Goal: Task Accomplishment & Management: Use online tool/utility

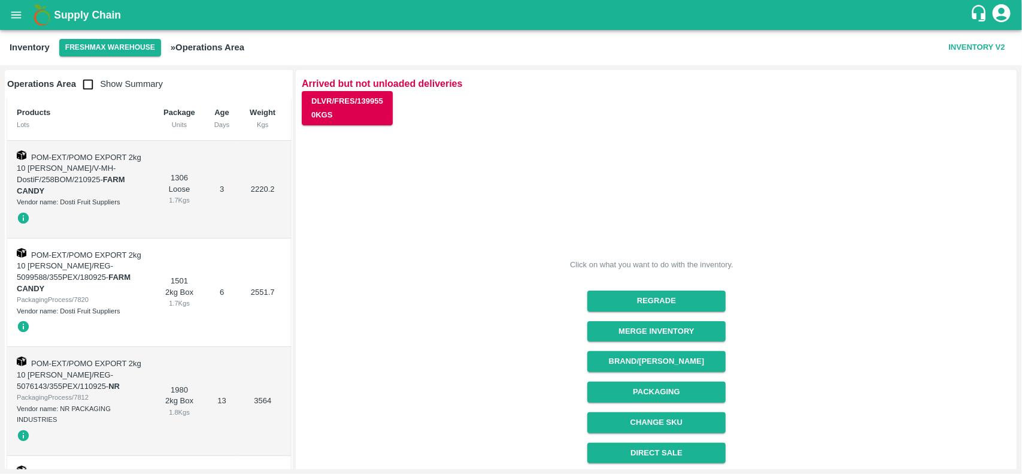
drag, startPoint x: 291, startPoint y: 142, endPoint x: 291, endPoint y: 151, distance: 9.0
click at [653, 388] on button "Packaging" at bounding box center [656, 391] width 138 height 21
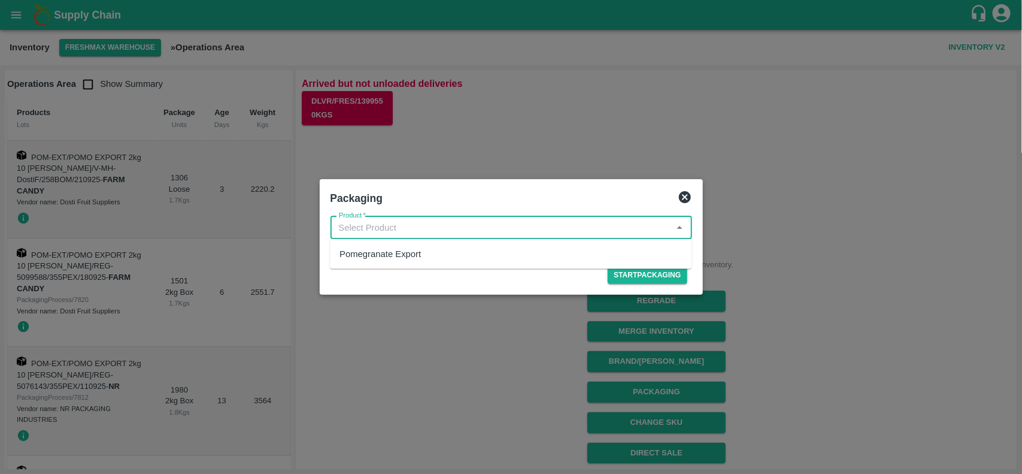
click at [398, 220] on input "Product   *" at bounding box center [501, 228] width 335 height 16
click at [411, 251] on div "Pomegranate Export" at bounding box center [379, 253] width 81 height 13
type input "Pomegranate Export"
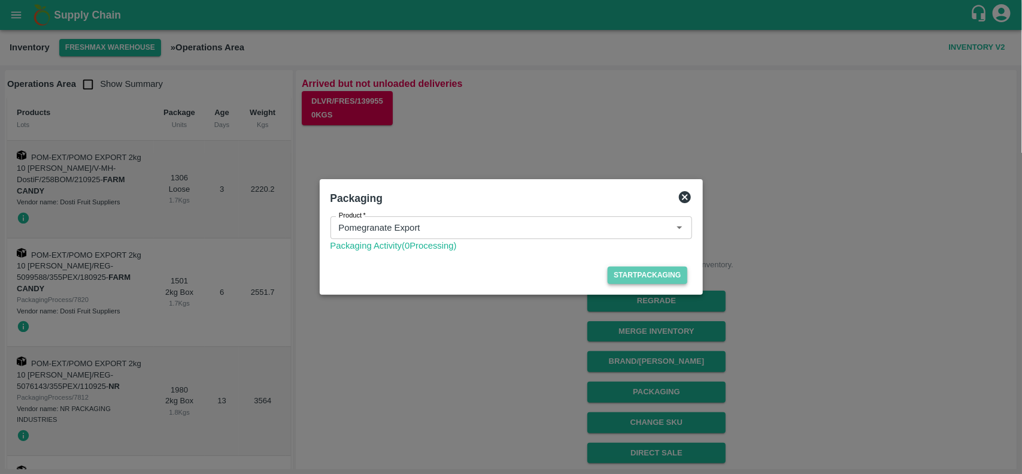
click at [618, 275] on button "Start Packaging" at bounding box center [647, 274] width 79 height 17
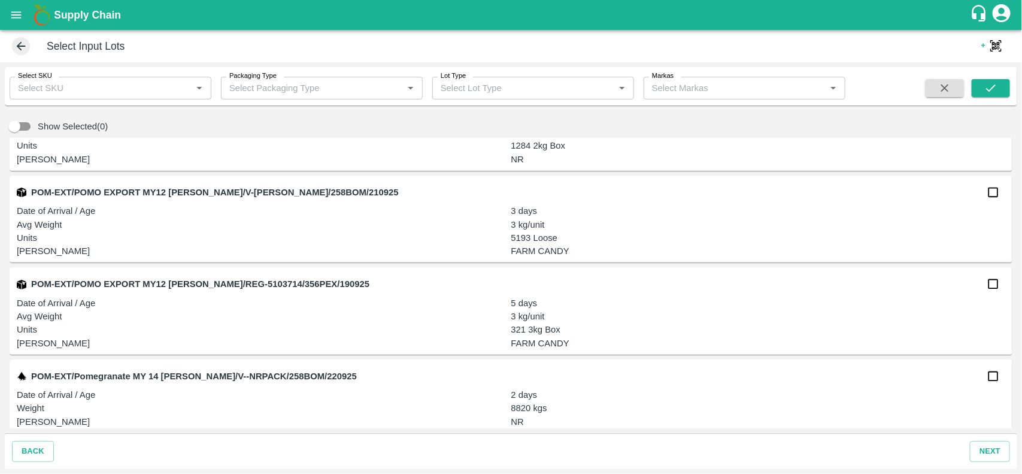
scroll to position [803, 0]
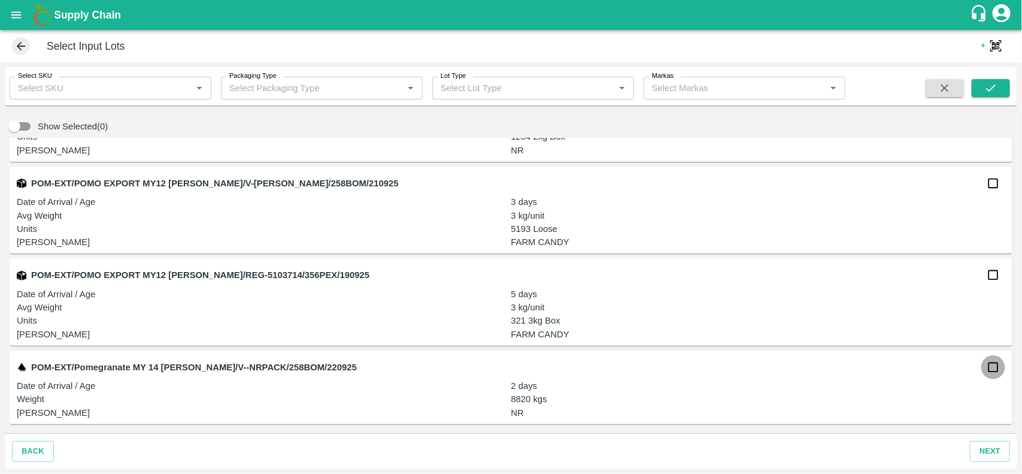
click at [987, 366] on input "checkbox" at bounding box center [993, 367] width 24 height 24
checkbox input "true"
click at [988, 454] on button "next" at bounding box center [990, 451] width 40 height 21
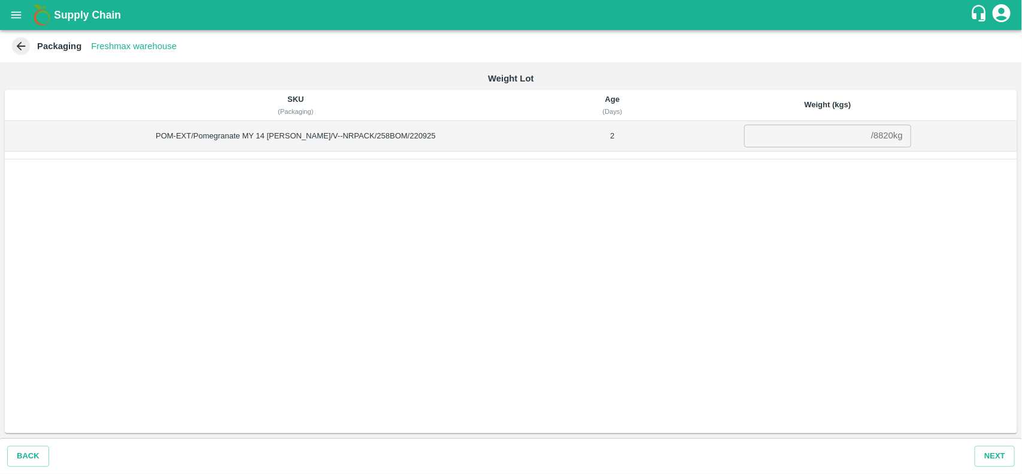
click at [871, 136] on div "/ 8820 kg" at bounding box center [887, 136] width 32 height 0
copy div "8820 kg"
click at [797, 134] on input "number" at bounding box center [805, 136] width 122 height 23
paste input "8820"
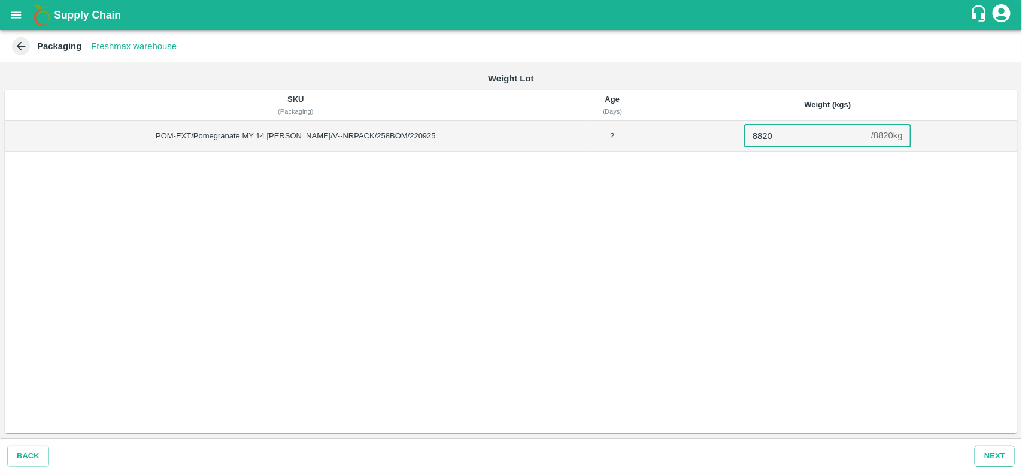
type input "8820"
click at [988, 456] on button "Next" at bounding box center [995, 455] width 40 height 21
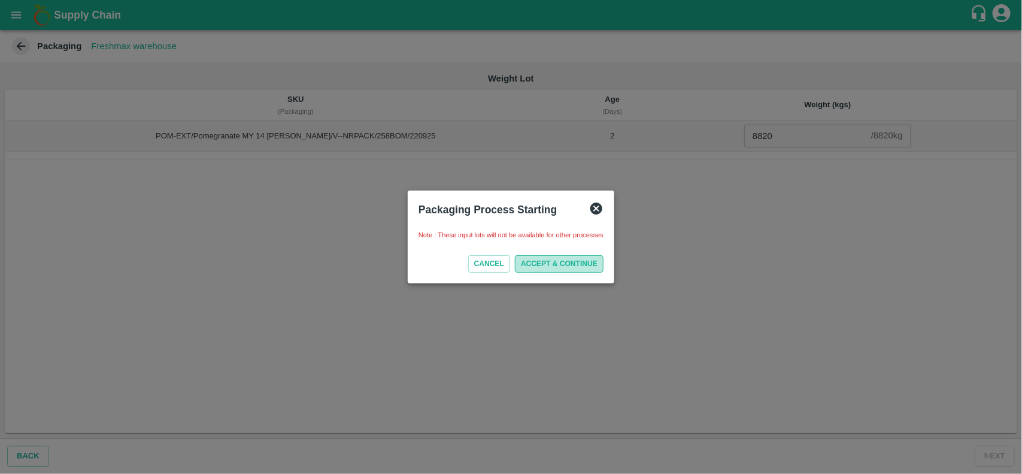
click at [554, 263] on button "ACCEPT & CONTINUE" at bounding box center [559, 263] width 89 height 17
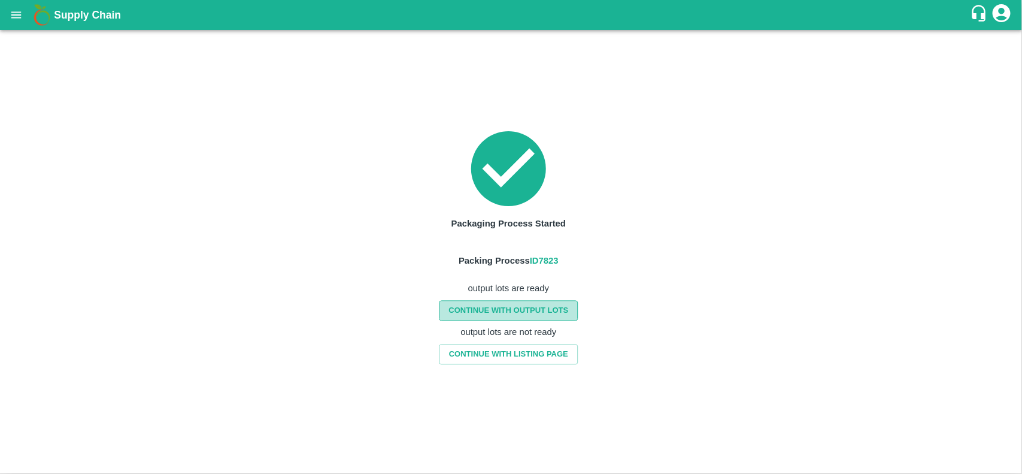
click at [538, 311] on link "CONTINUE WITH OUTPUT LOTS" at bounding box center [508, 310] width 139 height 21
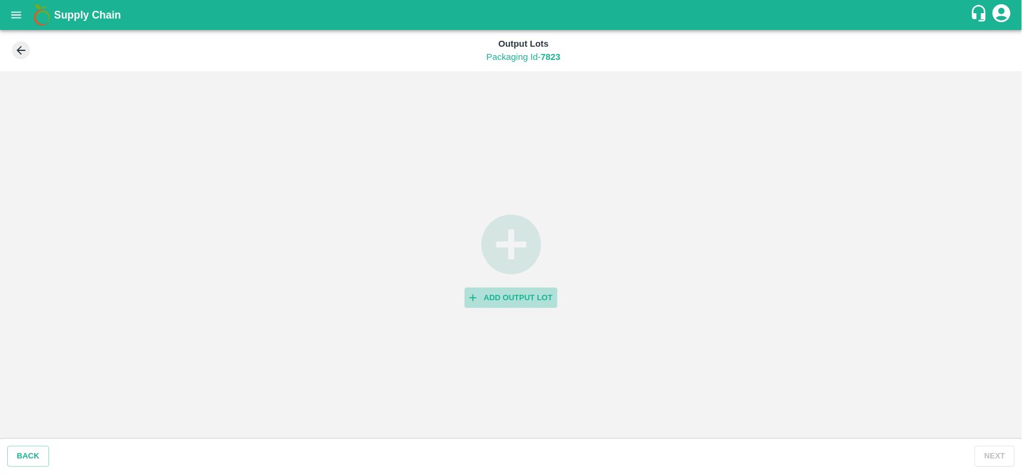
click at [514, 294] on button "Add Output Lot" at bounding box center [511, 297] width 93 height 21
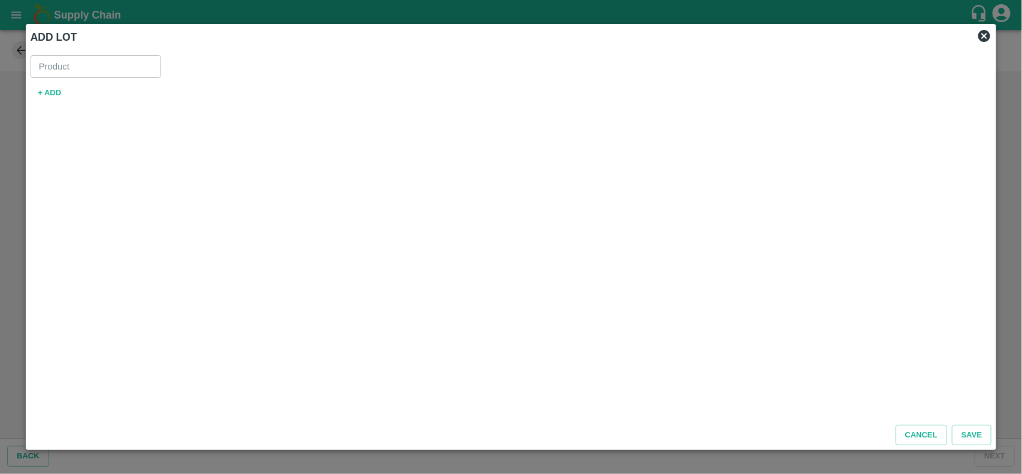
type input "Pomegranate Export"
click at [48, 100] on button "+ ADD" at bounding box center [50, 93] width 38 height 21
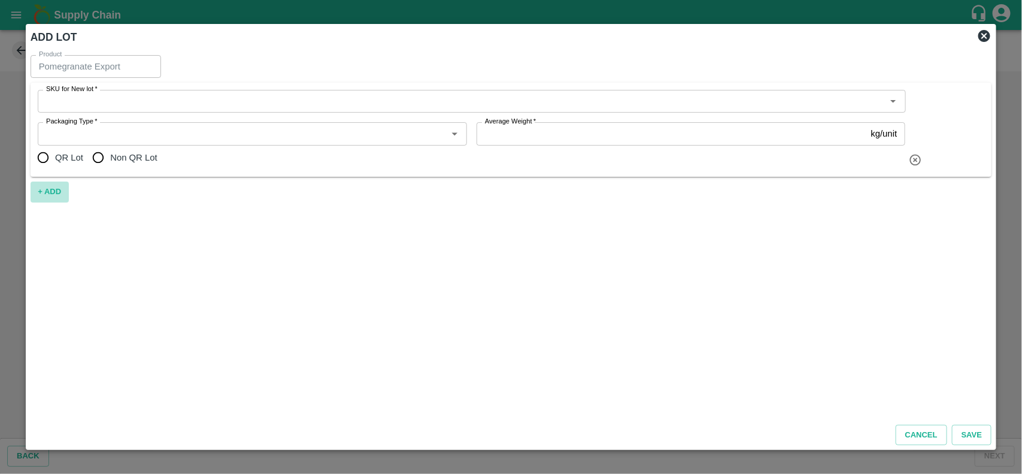
click at [48, 195] on button "+ ADD" at bounding box center [50, 191] width 38 height 21
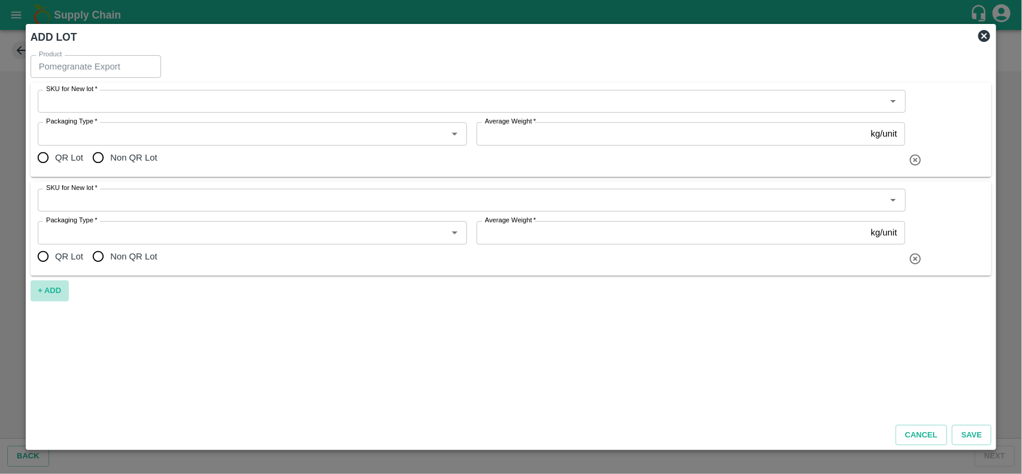
click at [50, 290] on button "+ ADD" at bounding box center [50, 290] width 38 height 21
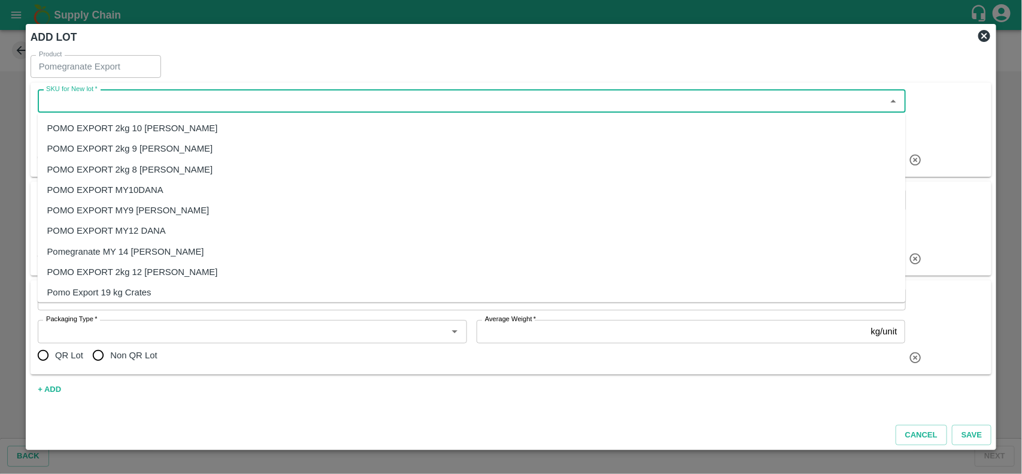
click at [78, 103] on input "SKU for New lot   *" at bounding box center [461, 101] width 841 height 16
click at [138, 247] on div "Pomegranate MY 14 Dana" at bounding box center [125, 250] width 157 height 13
type input "Pomegranate MY 14 Dana"
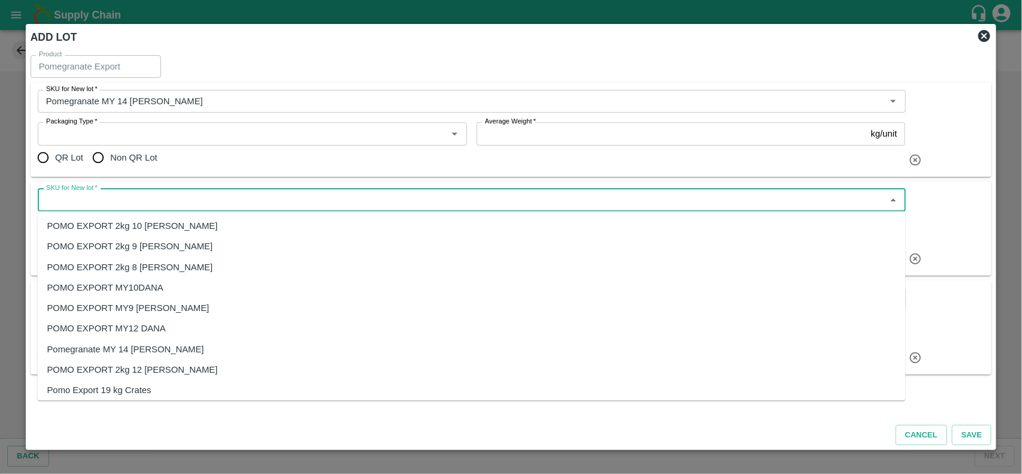
click at [98, 199] on input "SKU for New lot   *" at bounding box center [461, 200] width 841 height 16
click at [151, 327] on div "POMO EXPORT MY12 DANA" at bounding box center [106, 328] width 119 height 13
type input "POMO EXPORT MY12 DANA"
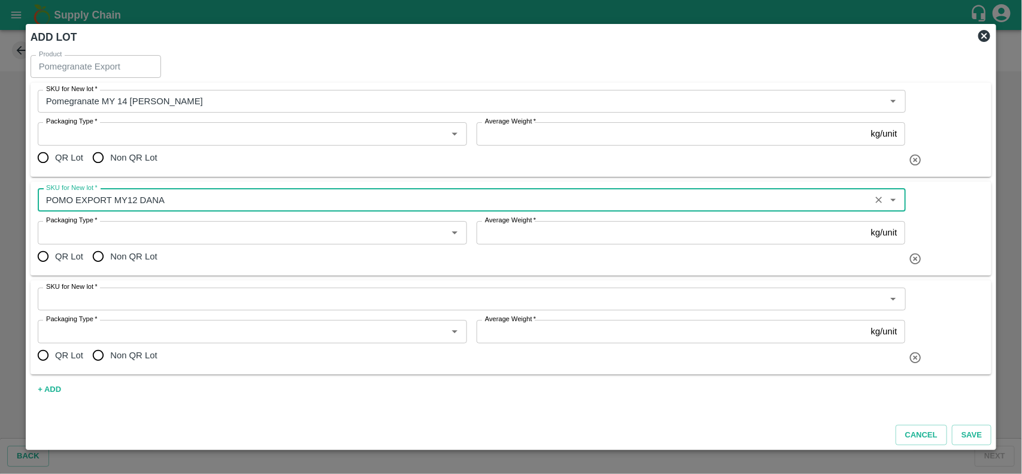
click at [110, 300] on input "SKU for New lot   *" at bounding box center [461, 299] width 841 height 16
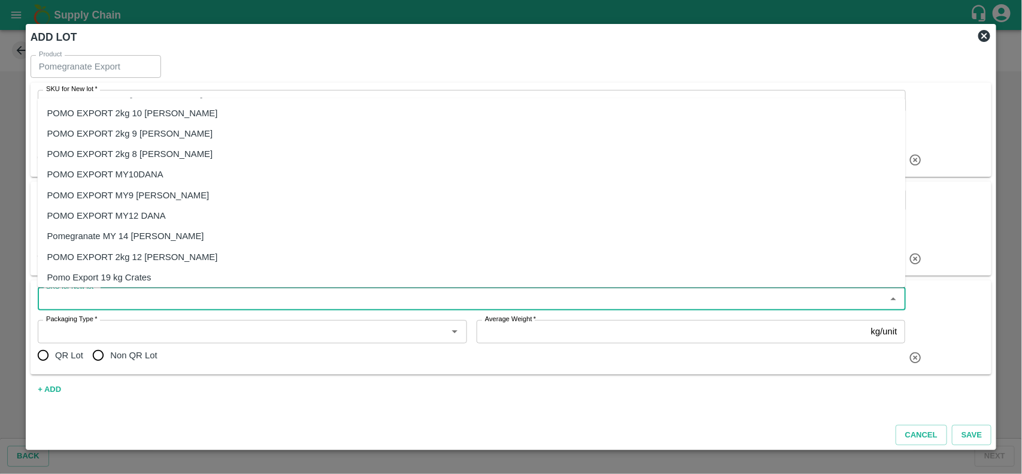
click at [145, 177] on div "POMO EXPORT MY10DANA" at bounding box center [105, 174] width 116 height 13
type input "POMO EXPORT MY10DANA"
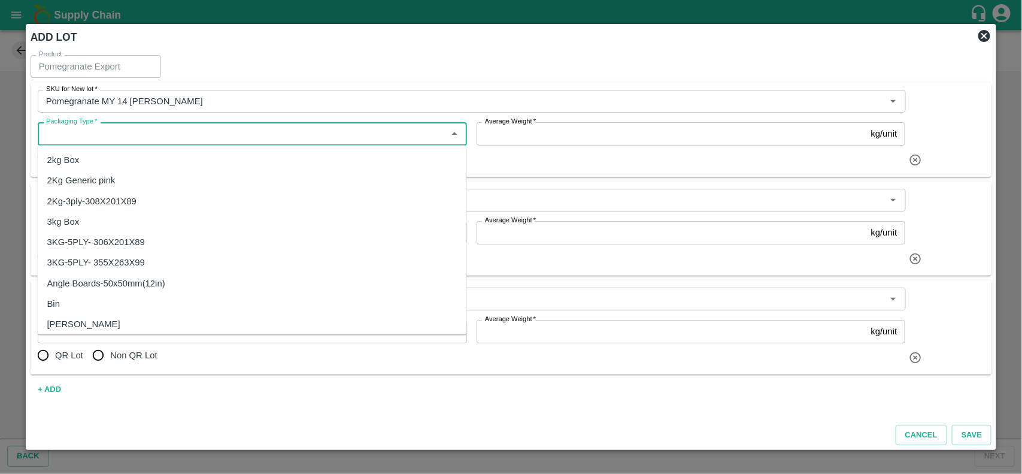
click at [128, 135] on input "Packaging Type   *" at bounding box center [242, 134] width 402 height 16
click at [86, 220] on div "3kg Box" at bounding box center [252, 221] width 429 height 20
type input "3kg Box"
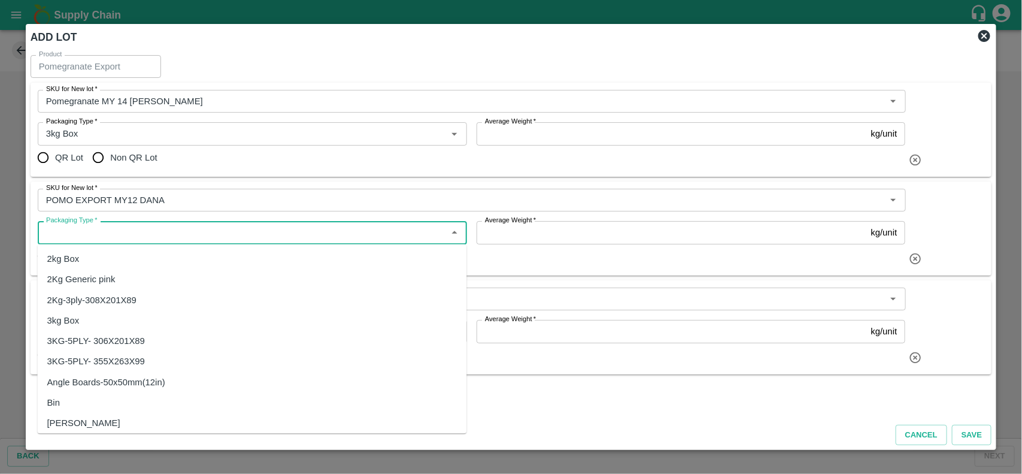
click at [95, 236] on input "Packaging Type   *" at bounding box center [242, 233] width 402 height 16
click at [79, 322] on div "3kg Box" at bounding box center [252, 320] width 429 height 20
type input "3kg Box"
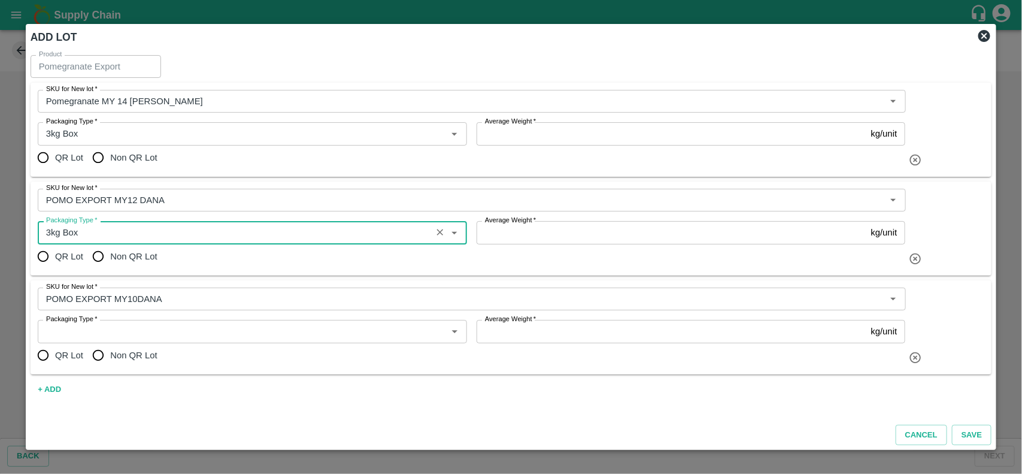
click at [101, 321] on div "Packaging Type   *" at bounding box center [252, 331] width 429 height 23
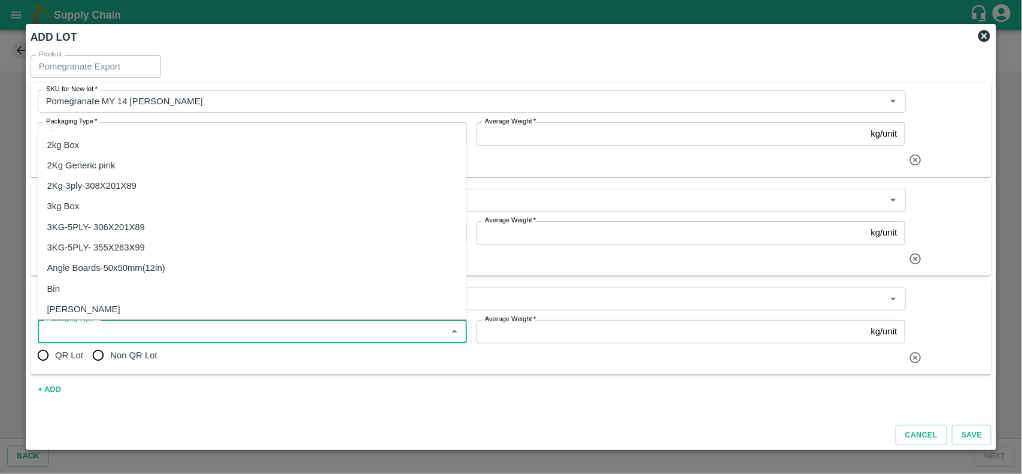
click at [87, 193] on div "2Kg-3ply-308X201X89" at bounding box center [252, 186] width 429 height 20
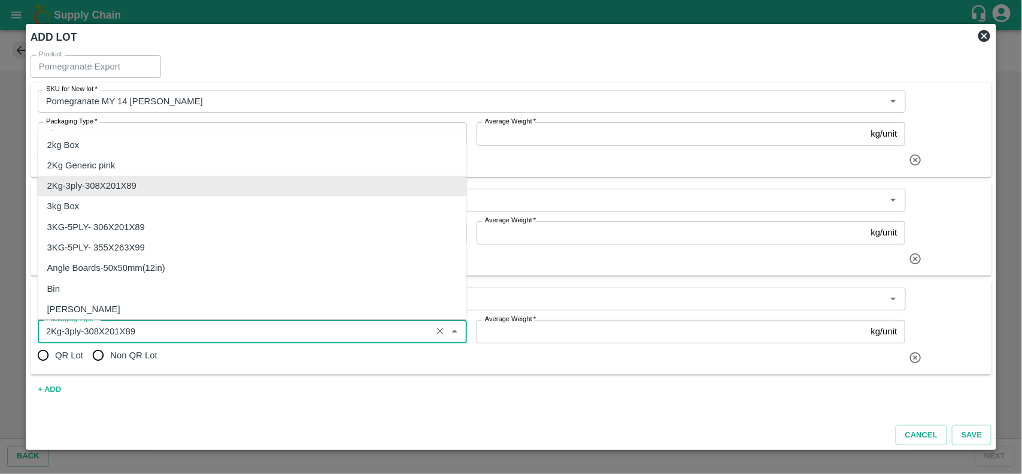
click at [106, 328] on input "Packaging Type   *" at bounding box center [234, 331] width 387 height 16
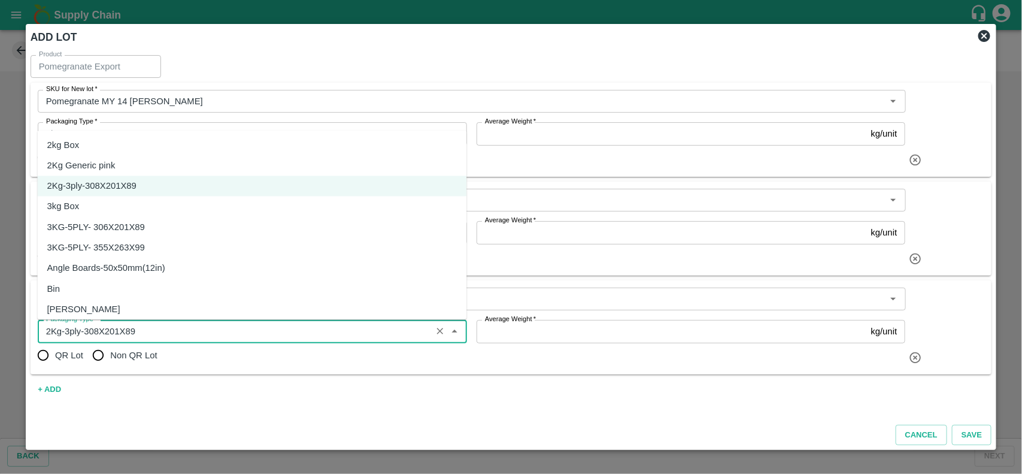
click at [69, 210] on div "3kg Box" at bounding box center [63, 206] width 32 height 13
type input "3kg Box"
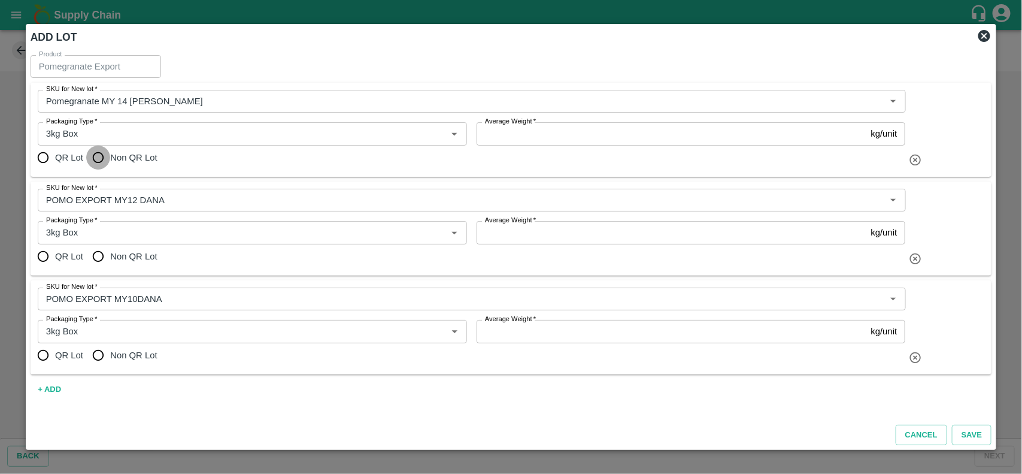
click at [96, 162] on input "Non QR Lot" at bounding box center [98, 157] width 24 height 24
radio input "true"
click at [101, 253] on input "Non QR Lot" at bounding box center [98, 256] width 24 height 24
radio input "true"
click at [102, 356] on input "Non QR Lot" at bounding box center [98, 355] width 24 height 24
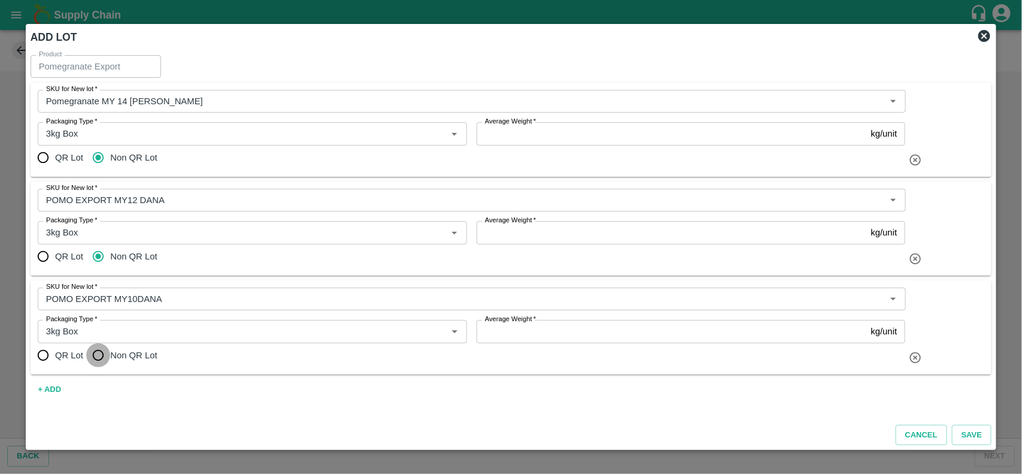
radio input "true"
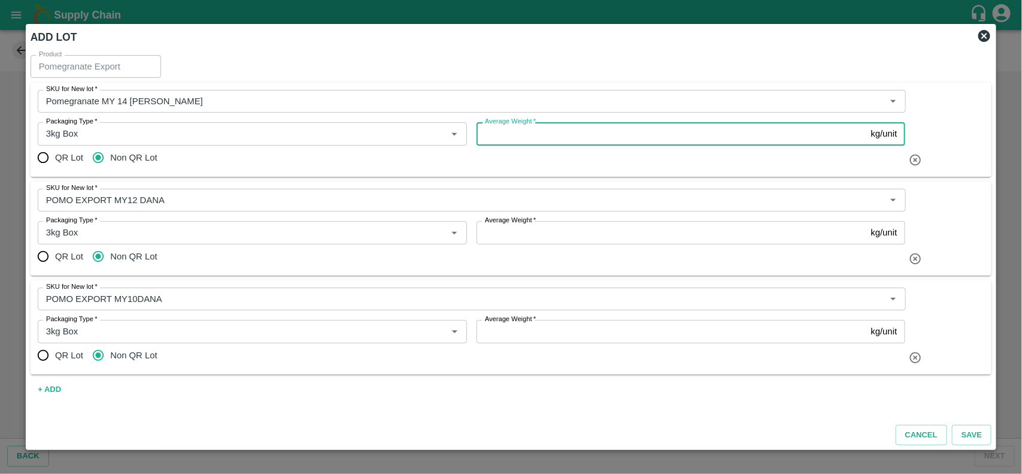
click at [527, 138] on input "Average Weight   *" at bounding box center [672, 133] width 390 height 23
type input "3"
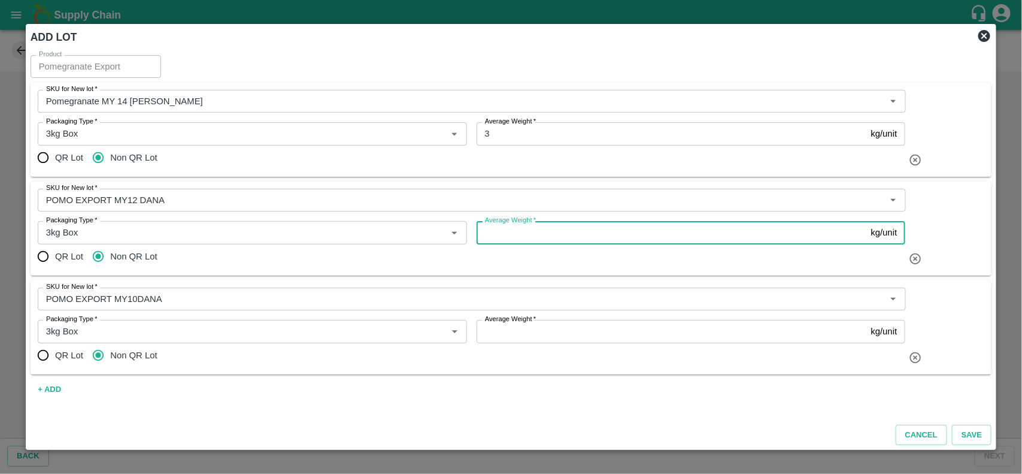
click at [501, 235] on input "Average Weight   *" at bounding box center [672, 232] width 390 height 23
type input "3"
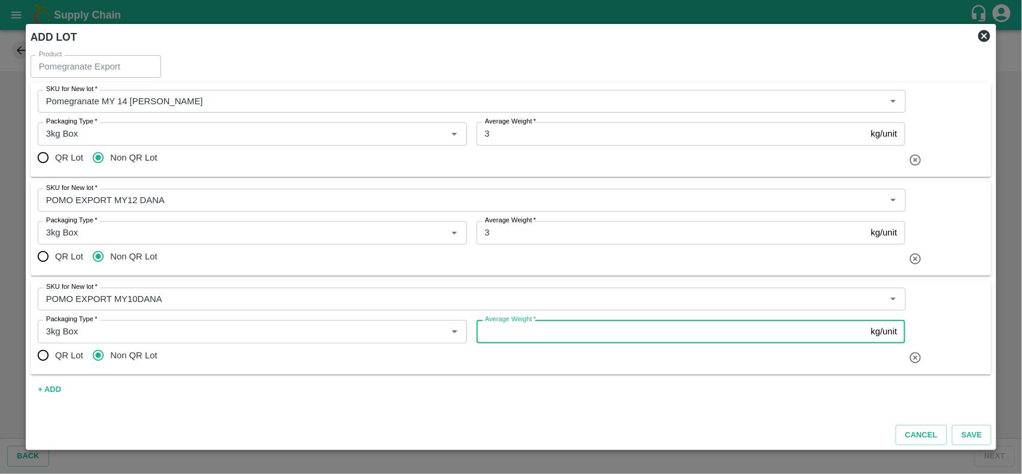
click at [490, 328] on input "Average Weight   *" at bounding box center [672, 331] width 390 height 23
type input "3"
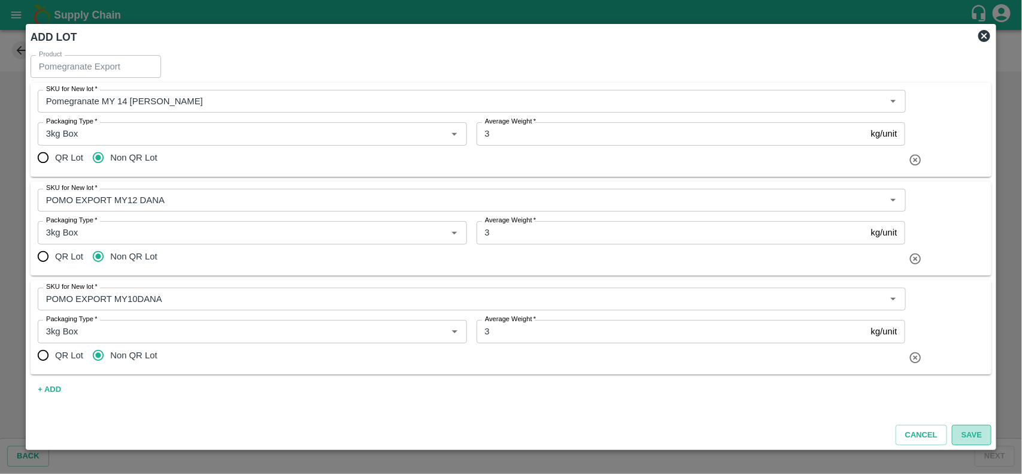
click at [972, 434] on button "Save" at bounding box center [972, 434] width 40 height 21
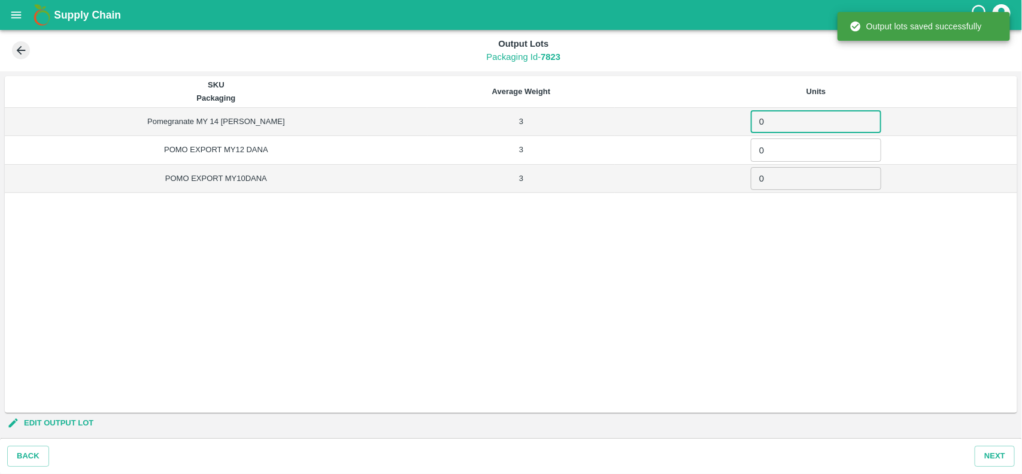
click at [783, 117] on input "0" at bounding box center [816, 121] width 131 height 23
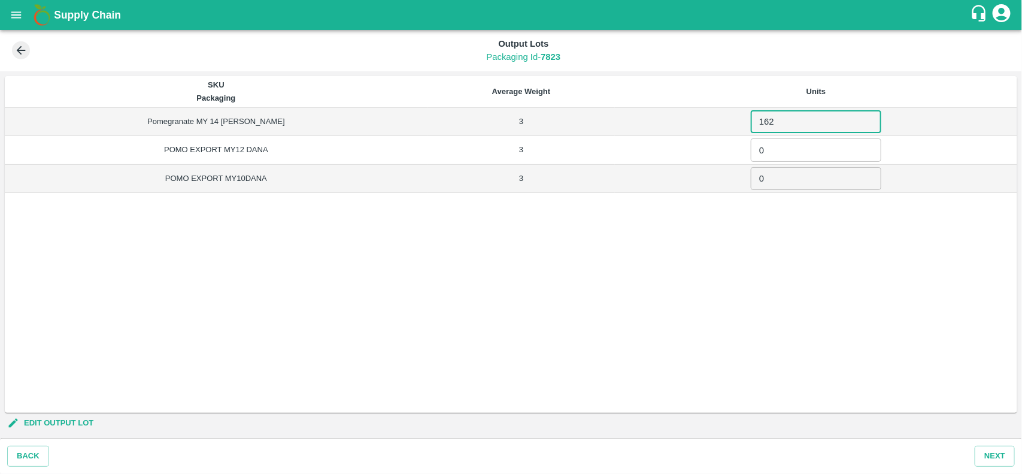
type input "162"
click at [779, 156] on input "0" at bounding box center [816, 149] width 131 height 23
type input "2146"
click at [771, 181] on input "0" at bounding box center [816, 178] width 131 height 23
type input "632"
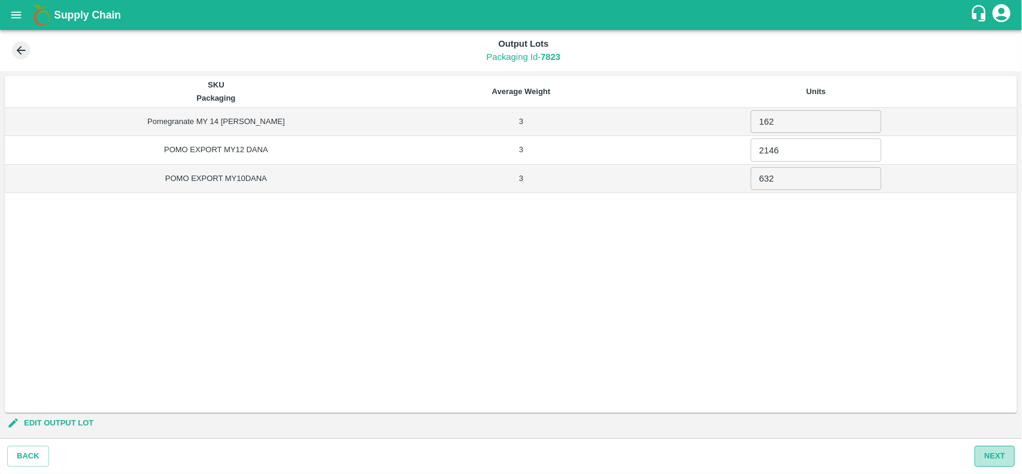
click at [1000, 450] on button "Next" at bounding box center [995, 455] width 40 height 21
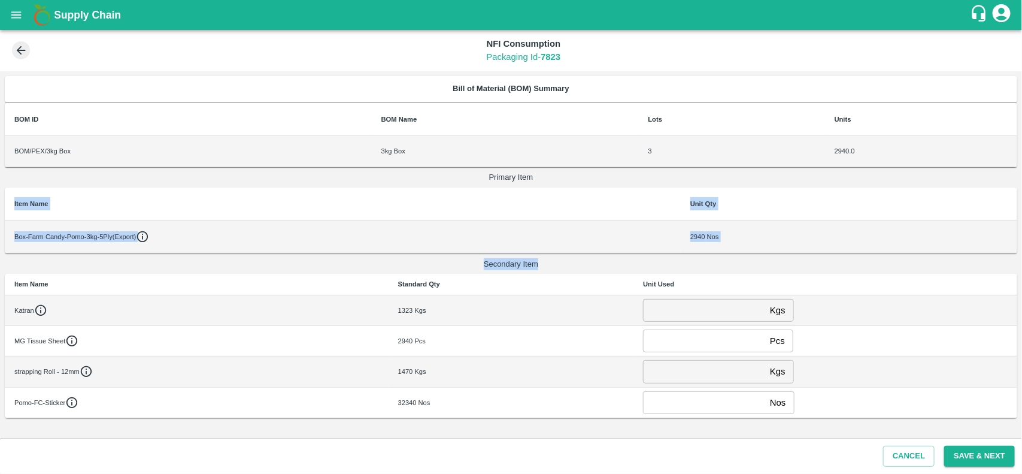
drag, startPoint x: 1021, startPoint y: 196, endPoint x: 1021, endPoint y: 260, distance: 64.1
click at [1021, 260] on div "Bill of Material (BOM) Summary BOM ID BOM Name Lots Units BOM/PEX/3kg Box 3kg B…" at bounding box center [511, 254] width 1022 height 367
click at [812, 241] on div "2940 Nos" at bounding box center [848, 236] width 317 height 11
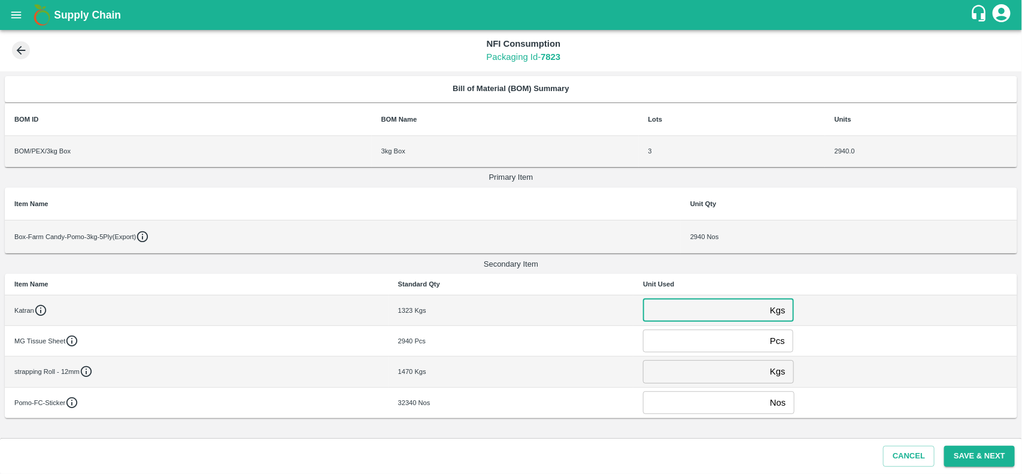
click at [712, 299] on input "number" at bounding box center [704, 310] width 122 height 23
type input "0"
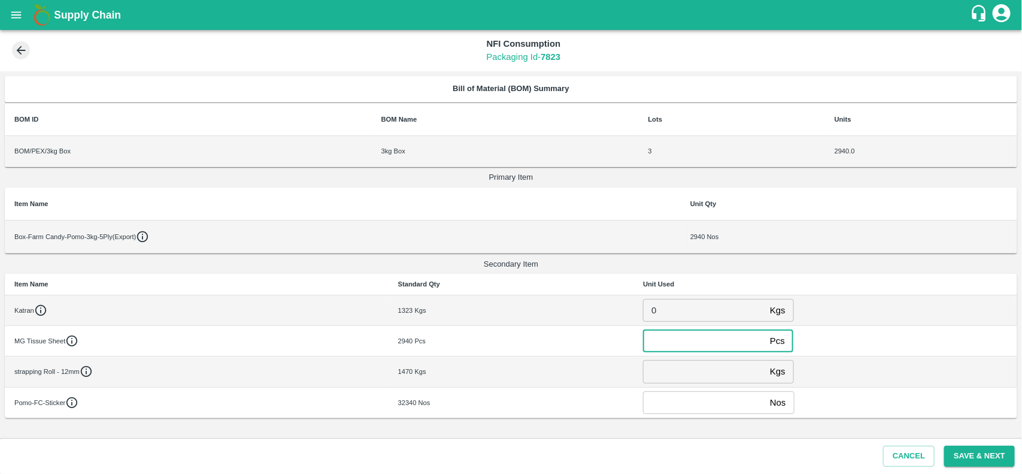
click at [693, 350] on input "number" at bounding box center [704, 340] width 122 height 23
type input "0"
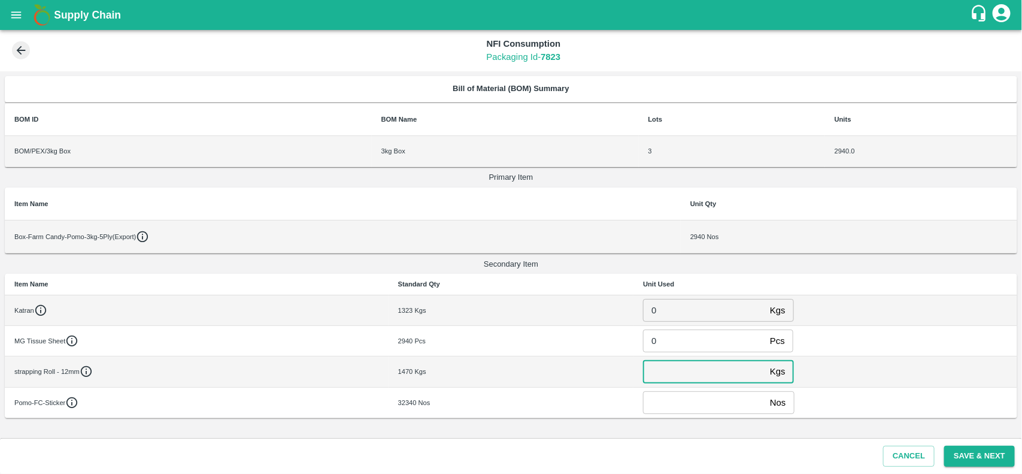
click at [680, 380] on input "number" at bounding box center [704, 371] width 122 height 23
type input "0"
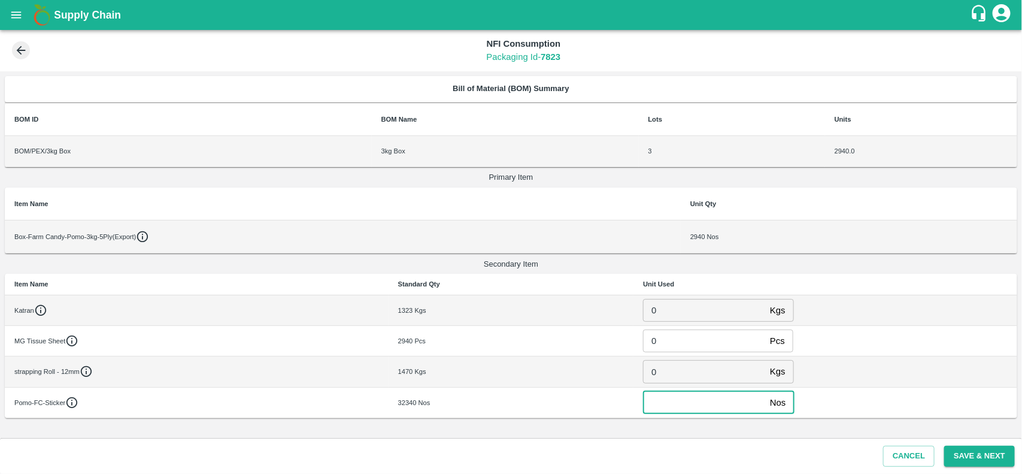
click at [650, 405] on input "number" at bounding box center [704, 402] width 122 height 23
type input "0"
click at [668, 402] on input "0" at bounding box center [704, 402] width 122 height 23
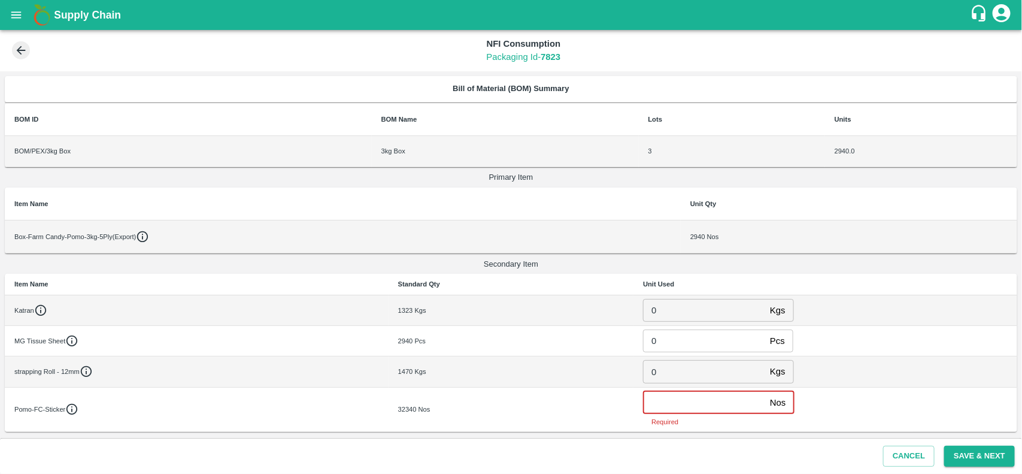
type input "0"
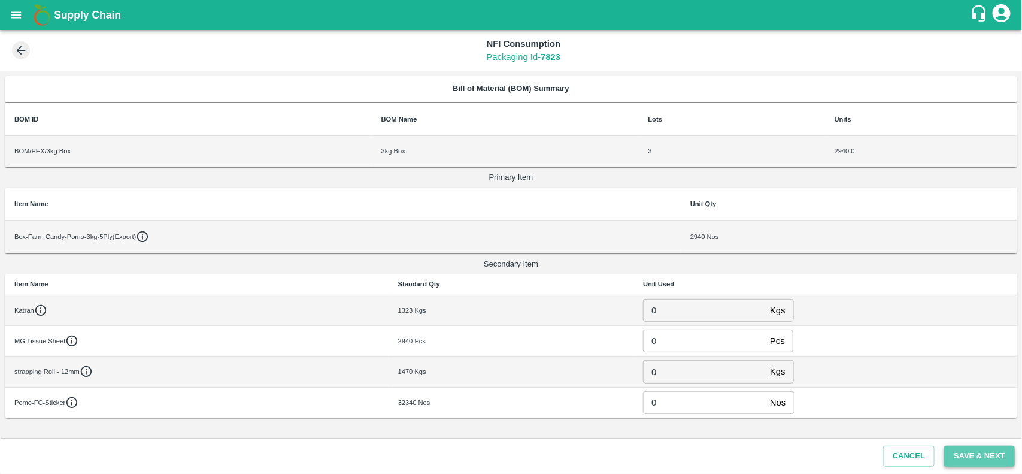
click at [974, 456] on button "Save & Next" at bounding box center [979, 455] width 71 height 21
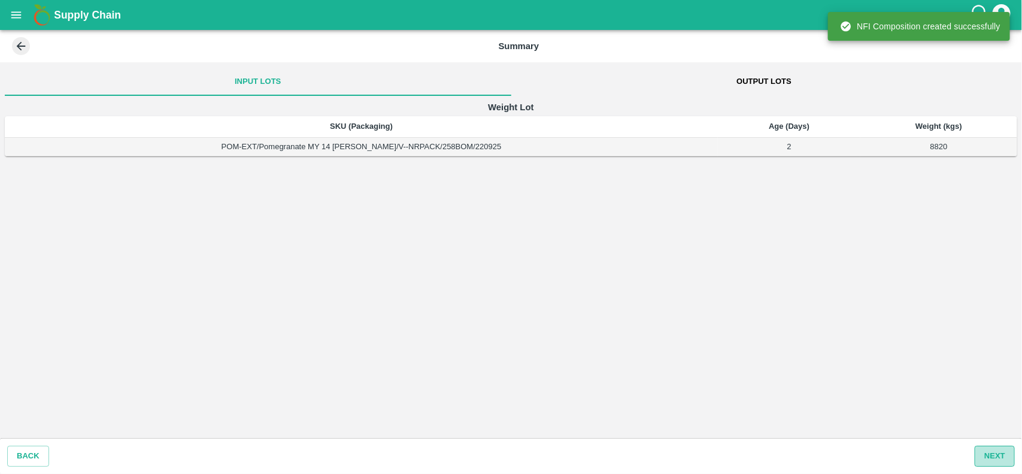
click at [981, 457] on button "Next" at bounding box center [995, 455] width 40 height 21
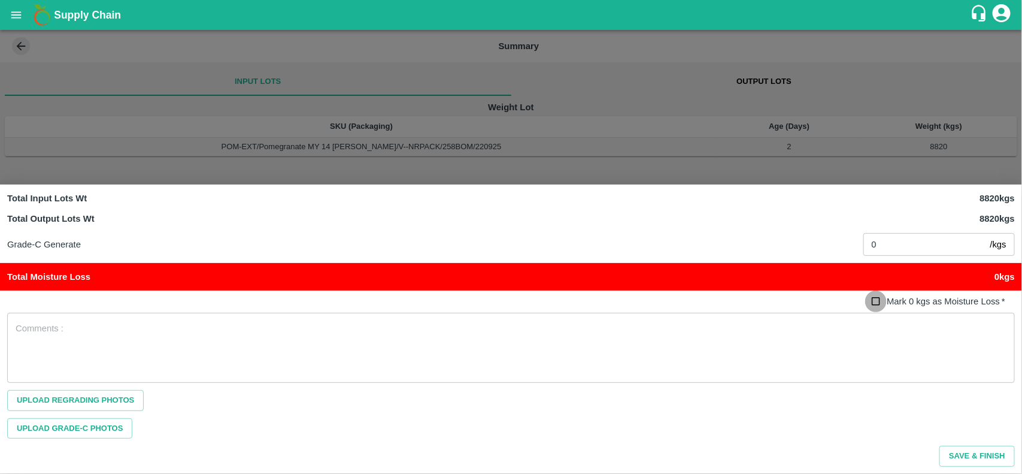
click at [881, 301] on input "Mark 0 kgs as Moisture Loss   *" at bounding box center [876, 301] width 22 height 22
checkbox input "true"
click at [653, 341] on textarea at bounding box center [511, 347] width 991 height 50
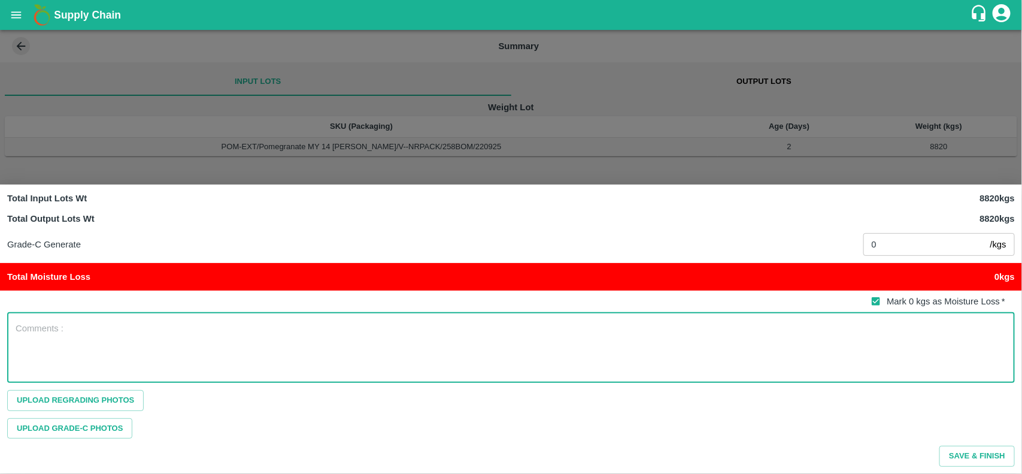
type textarea "M"
type textarea "NA"
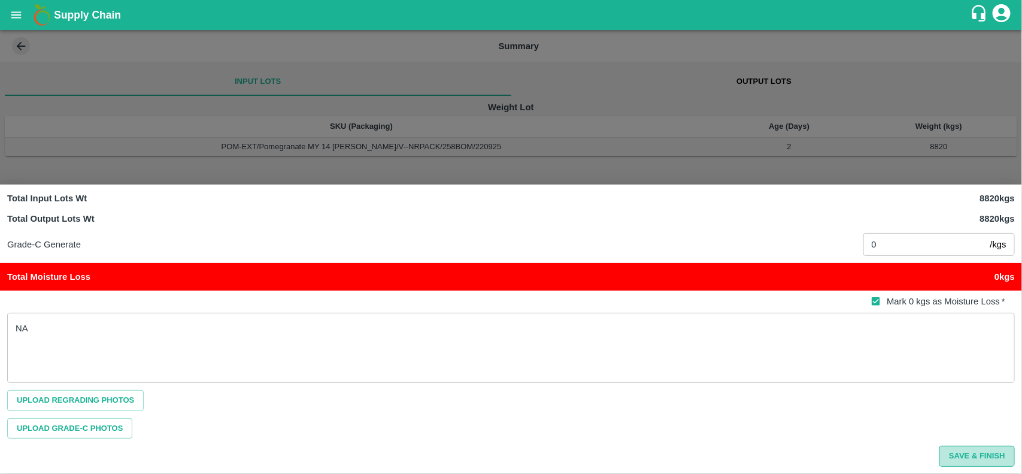
click at [981, 459] on button "Save & Finish" at bounding box center [976, 455] width 75 height 21
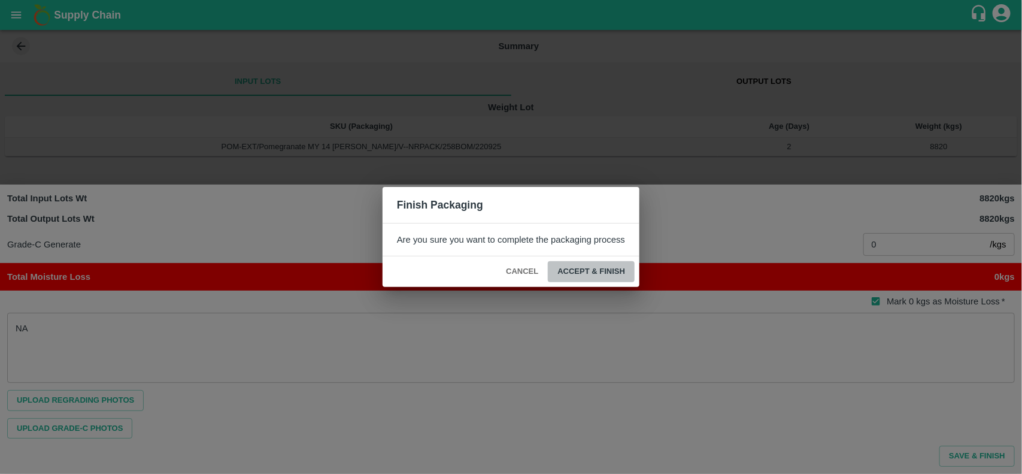
click at [594, 277] on button "ACCEPT & FINISH" at bounding box center [591, 271] width 87 height 21
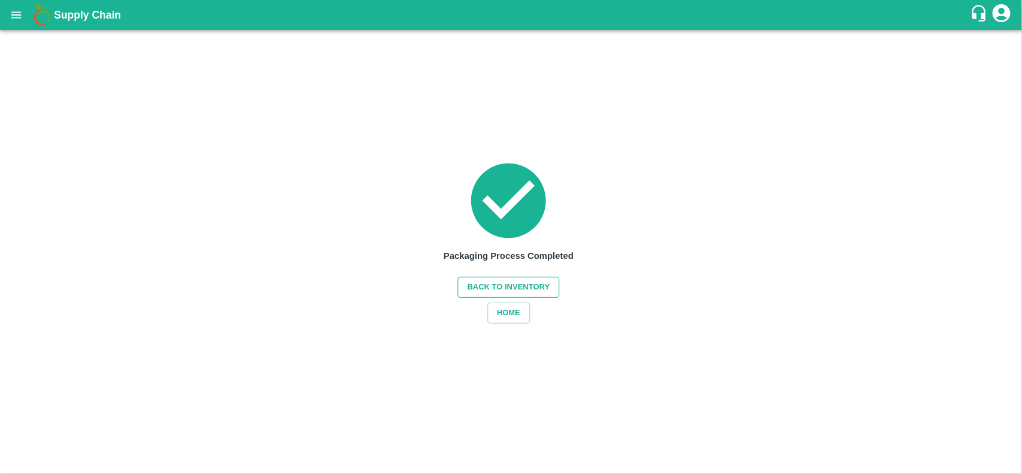
click at [524, 293] on button "Back to Inventory" at bounding box center [509, 287] width 102 height 21
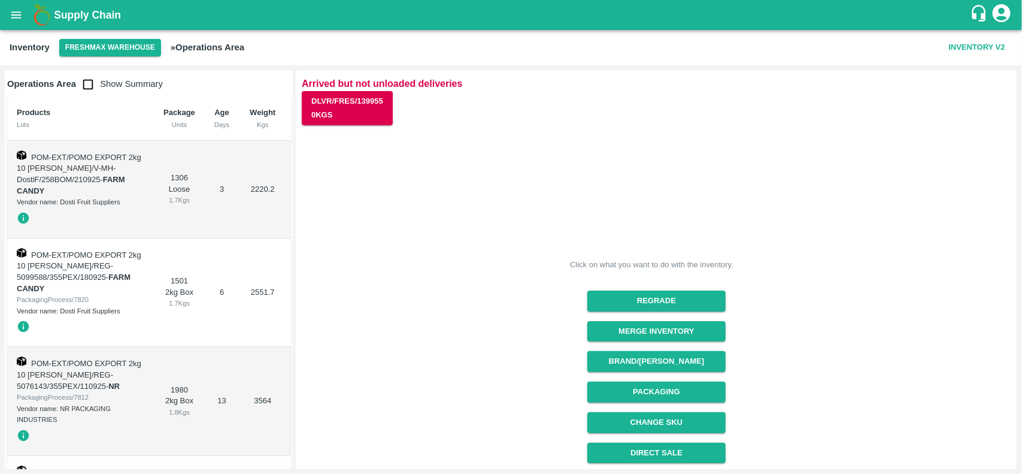
click at [19, 17] on icon "open drawer" at bounding box center [16, 14] width 10 height 7
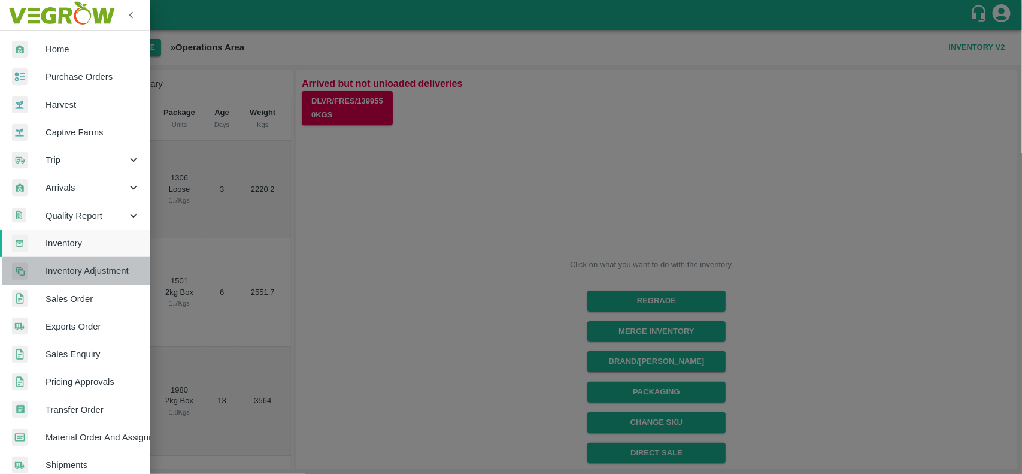
click at [102, 280] on link "Inventory Adjustment" at bounding box center [75, 271] width 150 height 28
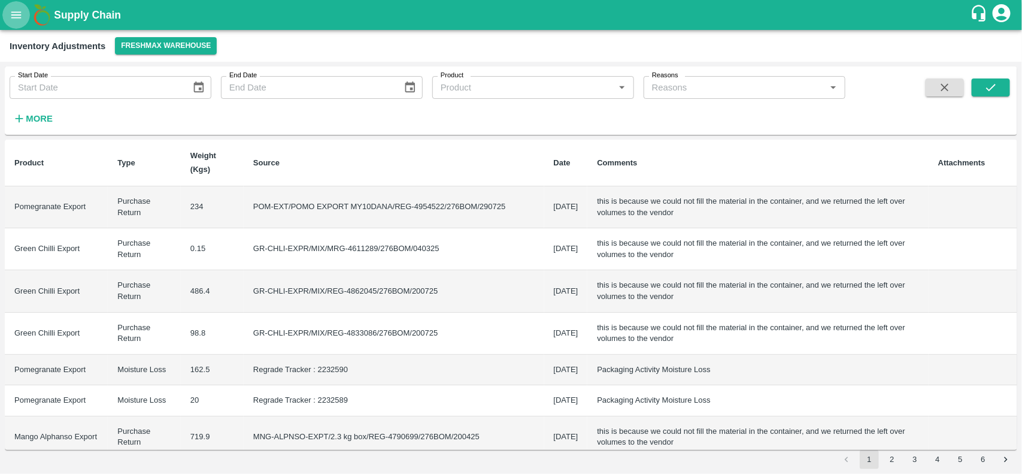
click at [22, 10] on icon "open drawer" at bounding box center [16, 14] width 13 height 13
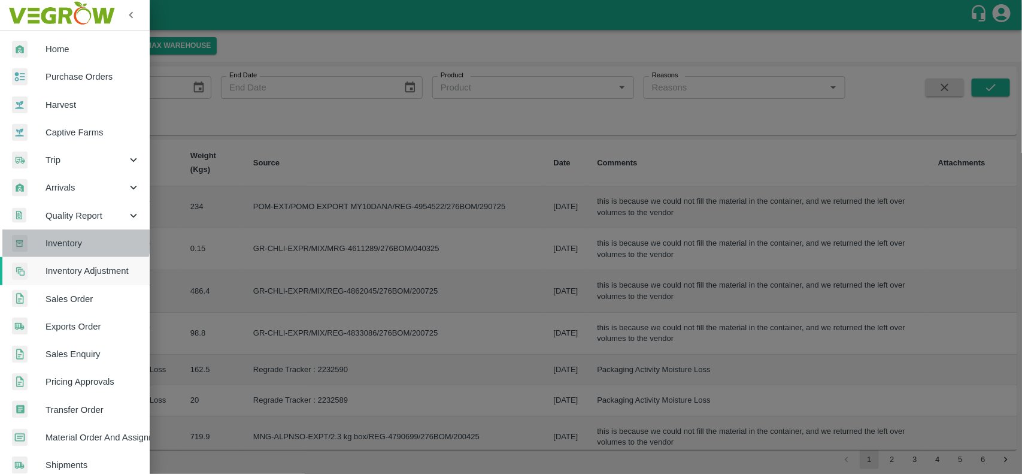
click at [68, 238] on span "Inventory" at bounding box center [93, 242] width 95 height 13
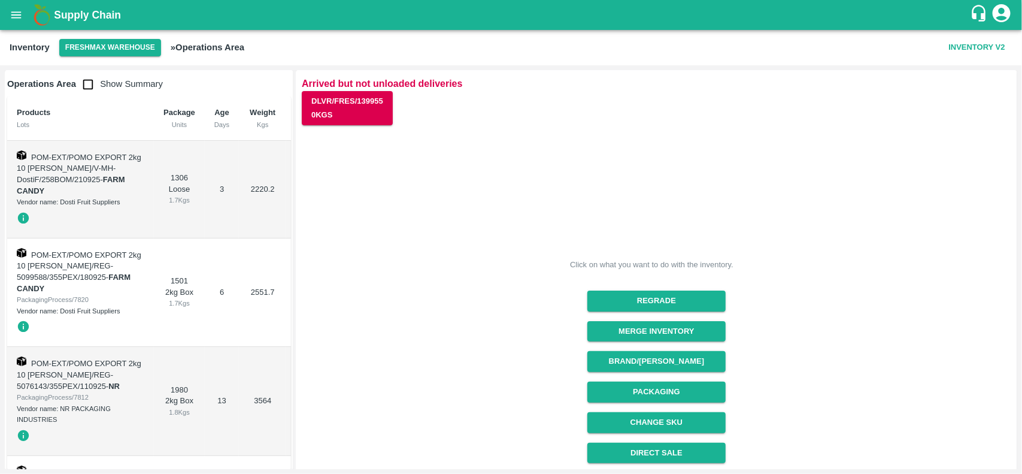
drag, startPoint x: 1018, startPoint y: 142, endPoint x: 1021, endPoint y: 289, distance: 147.3
click at [1021, 289] on div "Operations Area Show Summary Products Lots Package Units Age Days Weight Kgs Ch…" at bounding box center [511, 269] width 1022 height 408
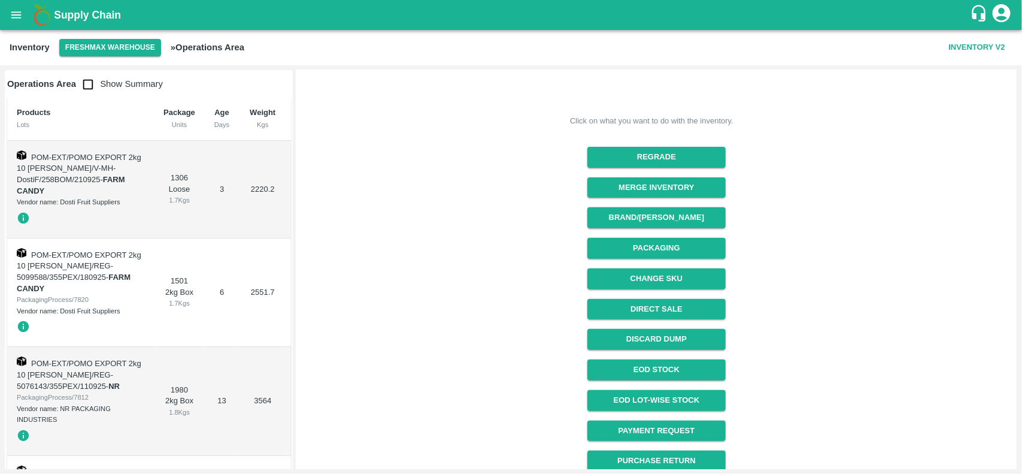
scroll to position [151, 0]
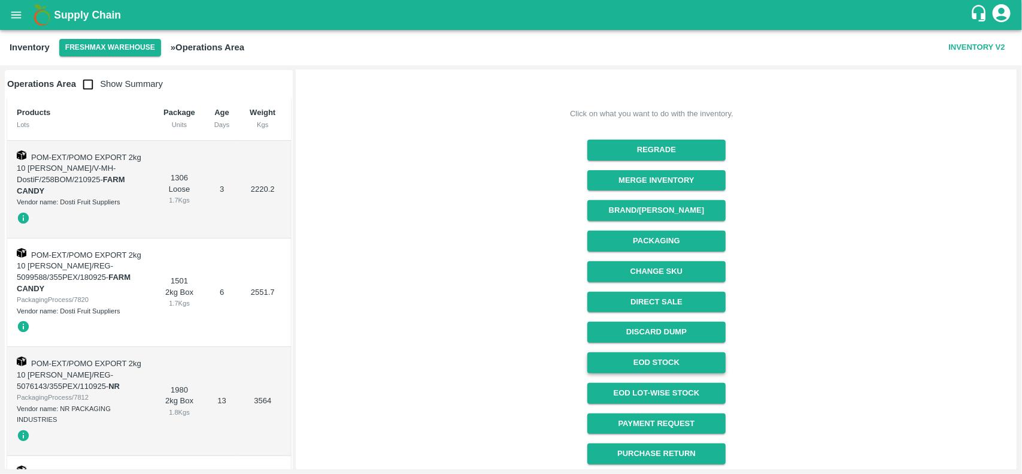
click at [680, 361] on link "EOD Stock" at bounding box center [656, 362] width 138 height 21
click at [659, 244] on button "Packaging" at bounding box center [656, 240] width 138 height 21
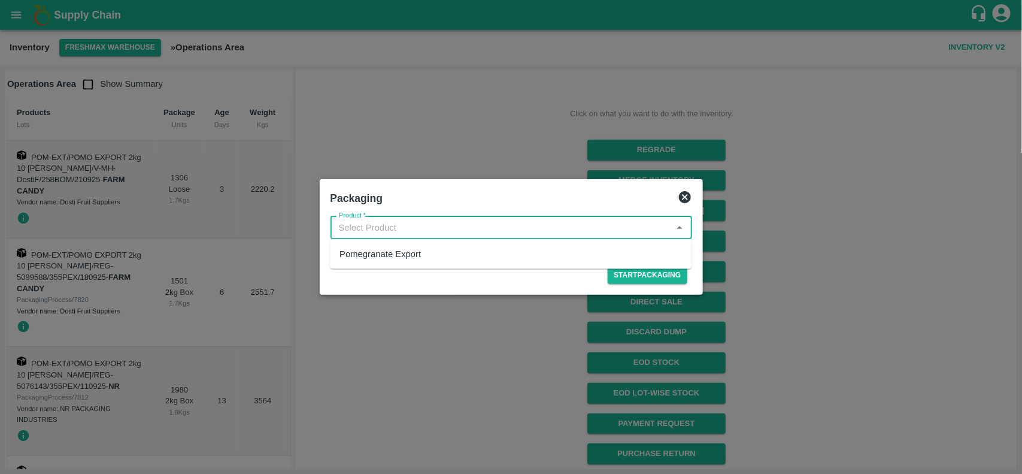
click at [444, 228] on input "Product   *" at bounding box center [501, 228] width 335 height 16
click at [405, 258] on div "Pomegranate Export" at bounding box center [379, 253] width 81 height 13
type input "Pomegranate Export"
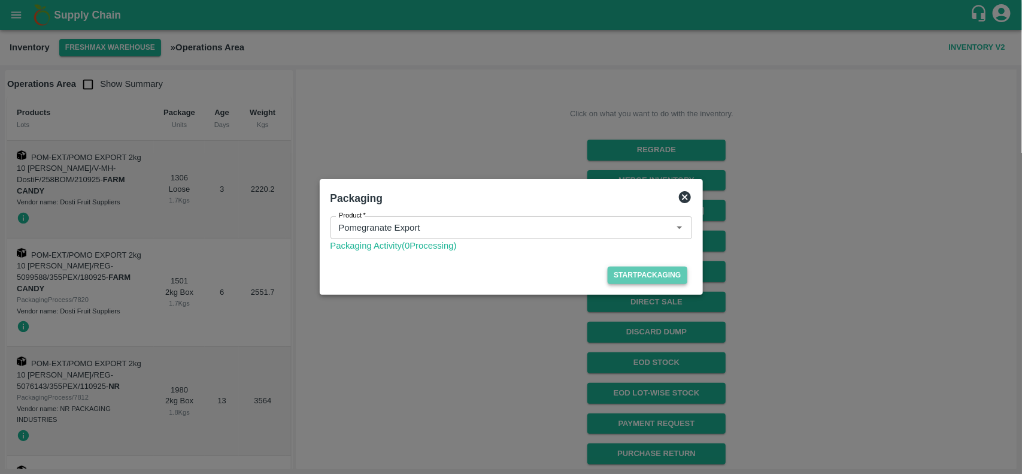
click at [620, 279] on button "Start Packaging" at bounding box center [647, 274] width 79 height 17
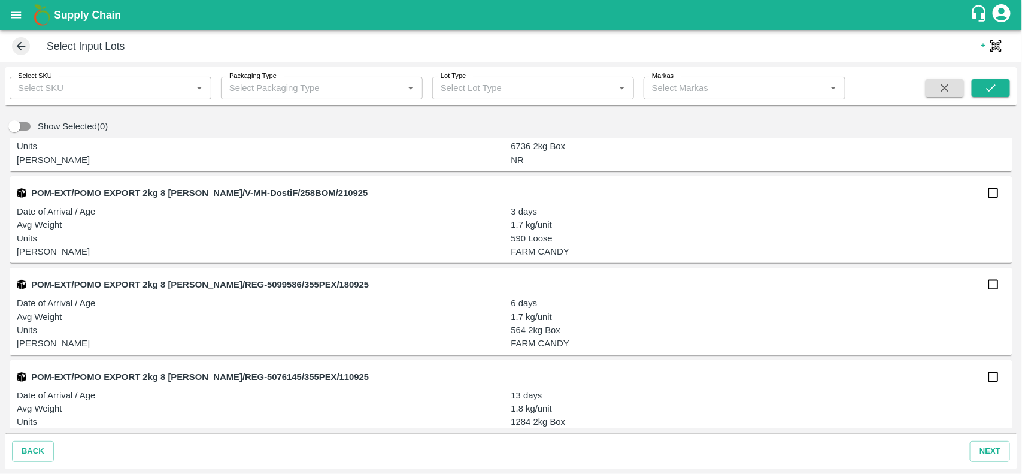
scroll to position [513, 0]
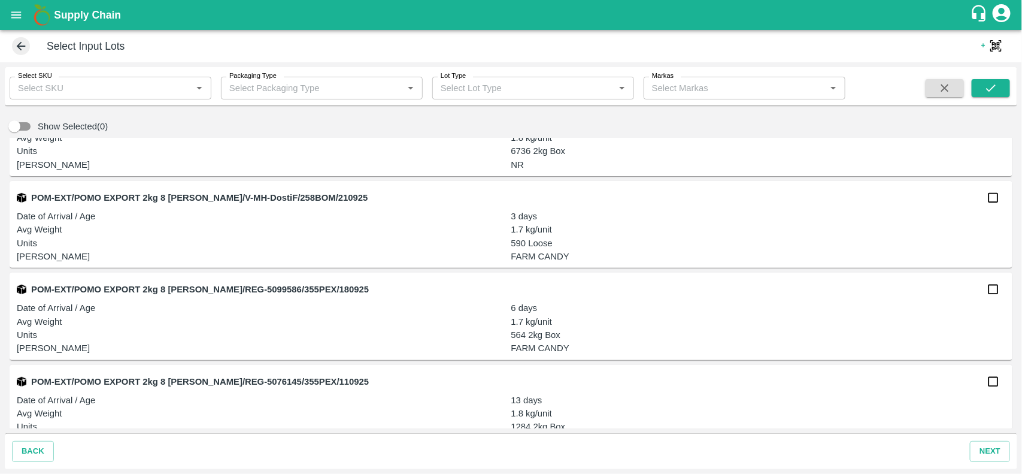
click at [1021, 328] on div "Select SKU Select SKU   * Packaging Type Packaging Type   * Lot Type Lot Type  …" at bounding box center [511, 267] width 1022 height 411
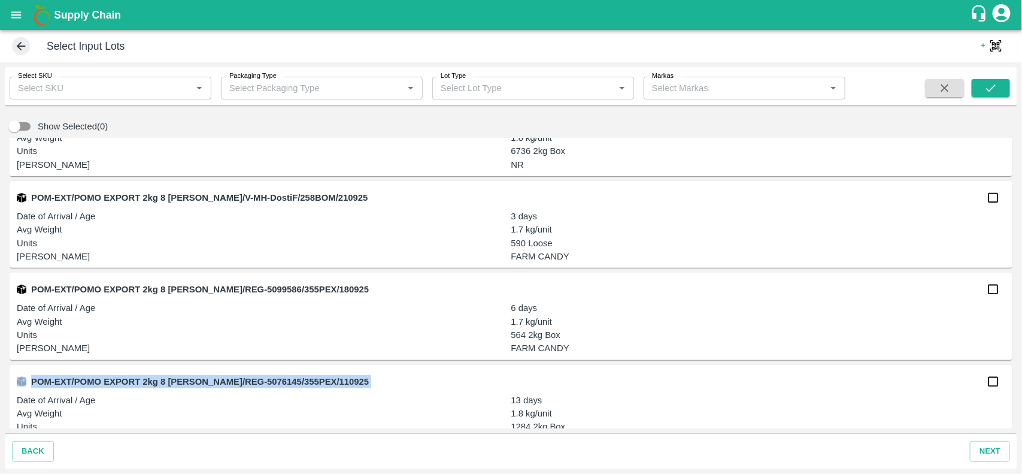
drag, startPoint x: 1009, startPoint y: 355, endPoint x: 1015, endPoint y: 390, distance: 35.8
click at [1015, 390] on div "Show Selected(0) POM-EXT/POMO EXPORT 2kg 10 DANA/V-MH-DostiF/258BOM/210925 Date…" at bounding box center [511, 271] width 1012 height 323
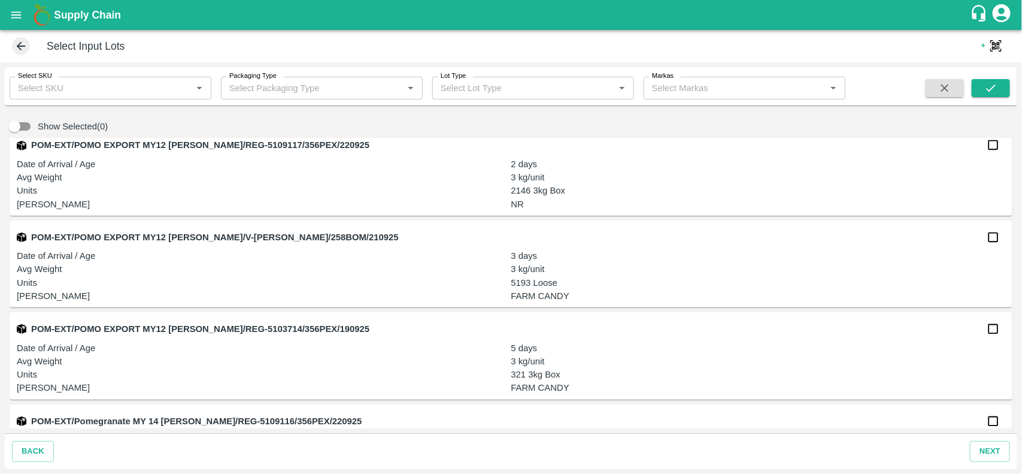
scroll to position [937, 0]
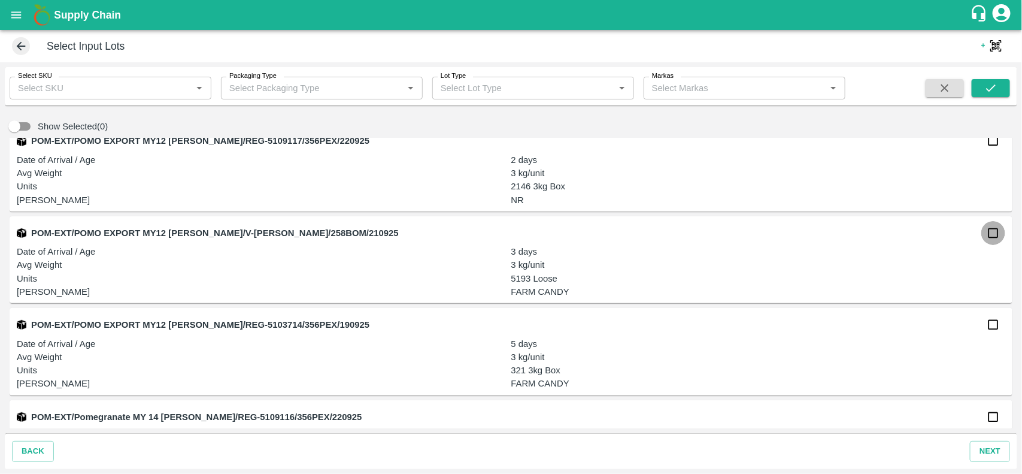
click at [994, 232] on input "checkbox" at bounding box center [993, 233] width 24 height 24
checkbox input "true"
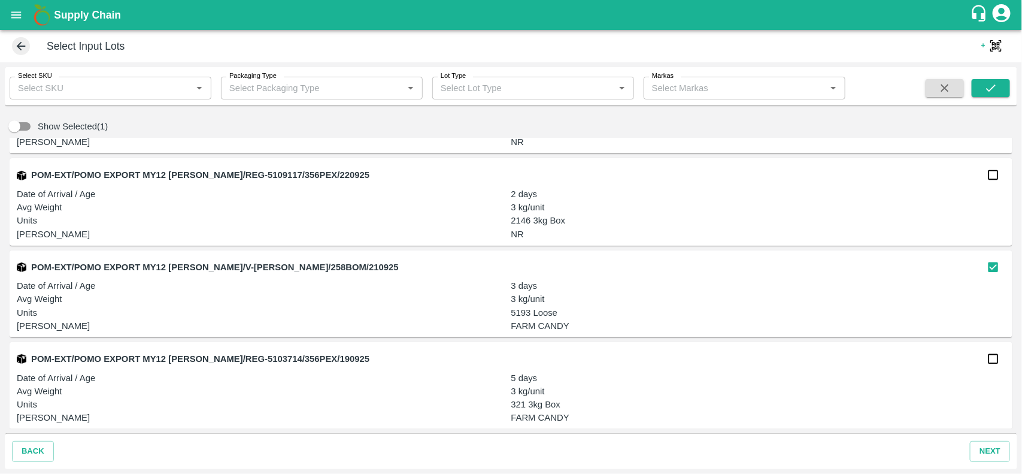
scroll to position [1000, 0]
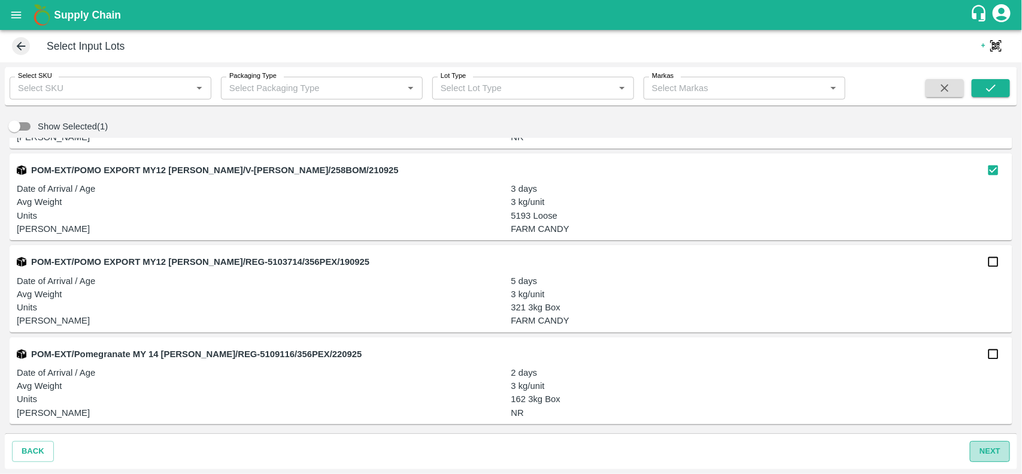
click at [997, 450] on button "next" at bounding box center [990, 451] width 40 height 21
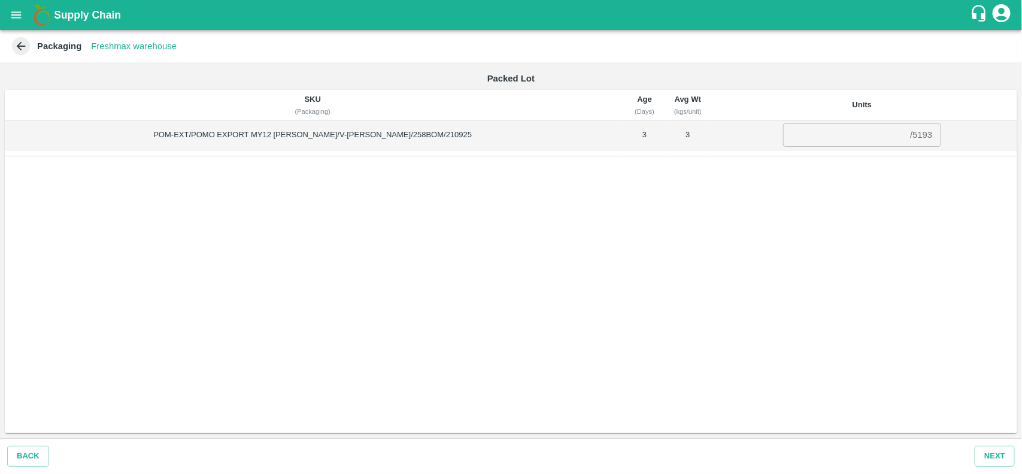
click at [910, 135] on div "/ 5193" at bounding box center [921, 135] width 22 height 0
copy div "5193"
click at [827, 135] on input "number" at bounding box center [844, 134] width 122 height 23
paste input "5193"
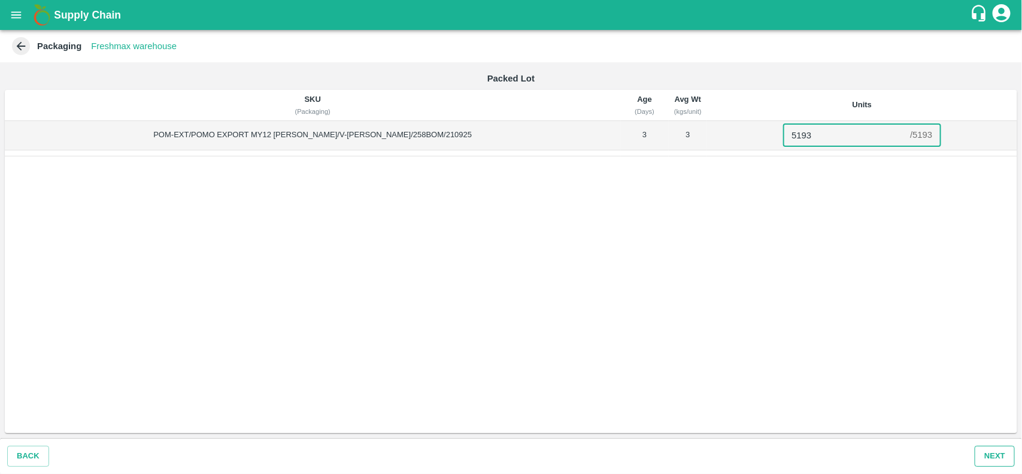
type input "5193"
click at [988, 455] on button "Next" at bounding box center [995, 455] width 40 height 21
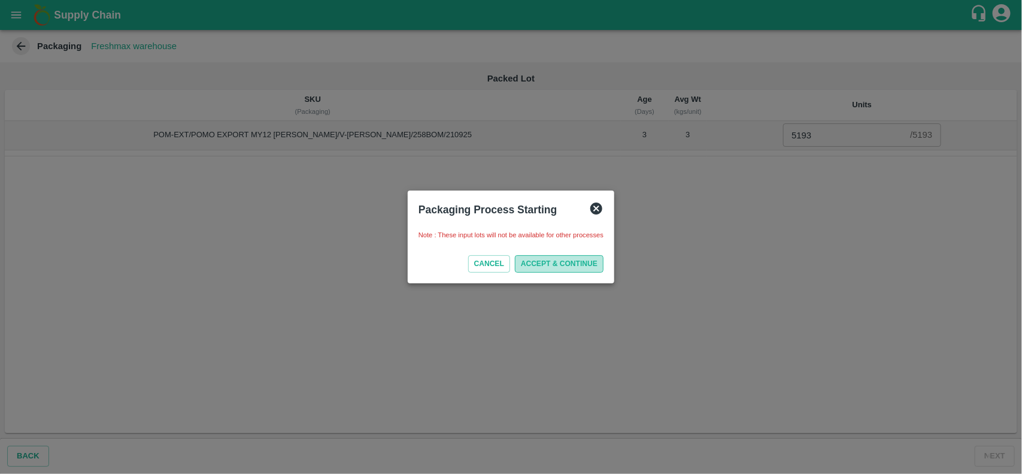
click at [565, 263] on button "ACCEPT & CONTINUE" at bounding box center [559, 263] width 89 height 17
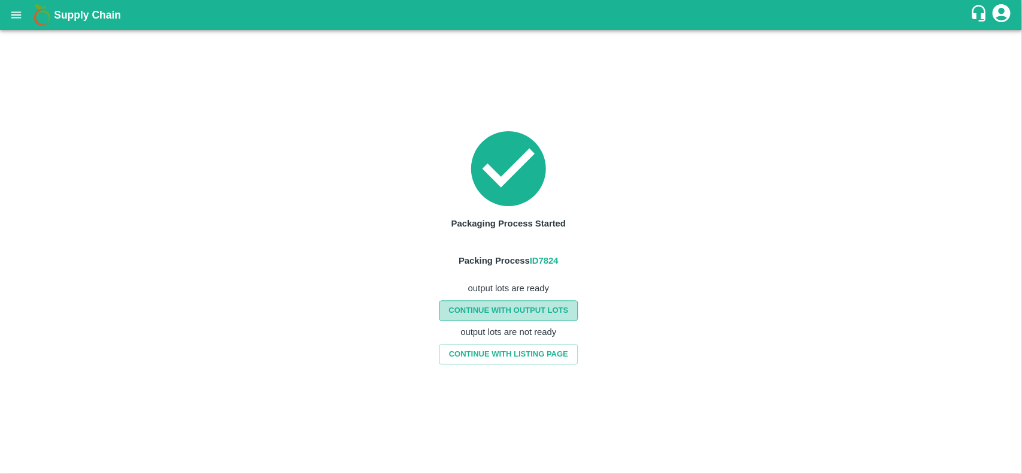
click at [527, 305] on link "CONTINUE WITH OUTPUT LOTS" at bounding box center [508, 310] width 139 height 21
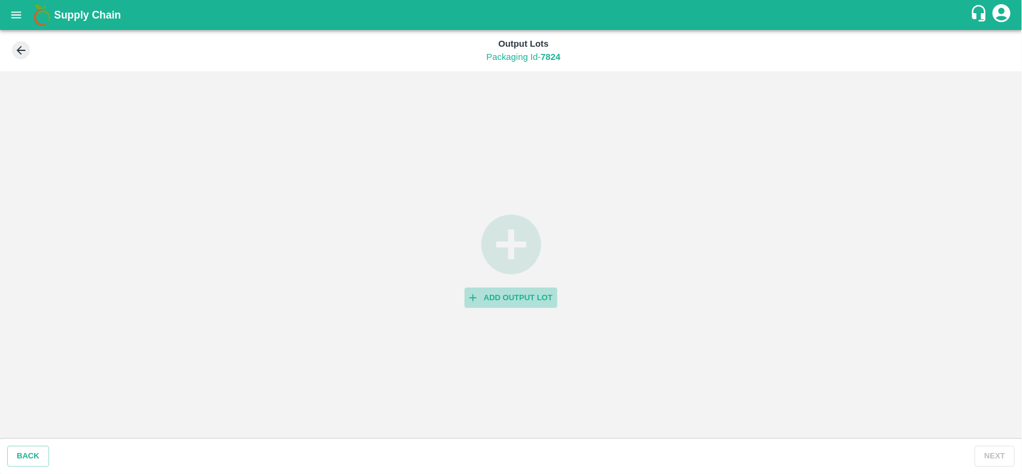
click at [506, 295] on button "Add Output Lot" at bounding box center [511, 297] width 93 height 21
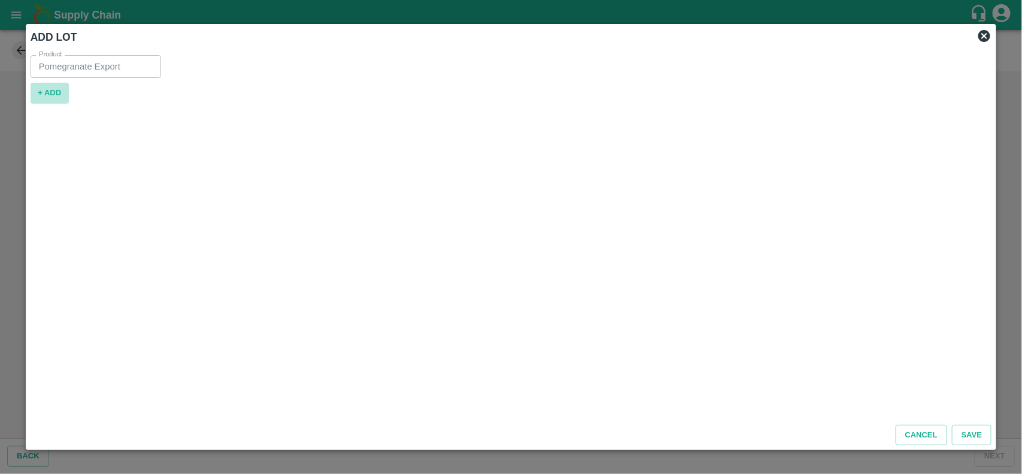
click at [43, 86] on button "+ ADD" at bounding box center [50, 93] width 38 height 21
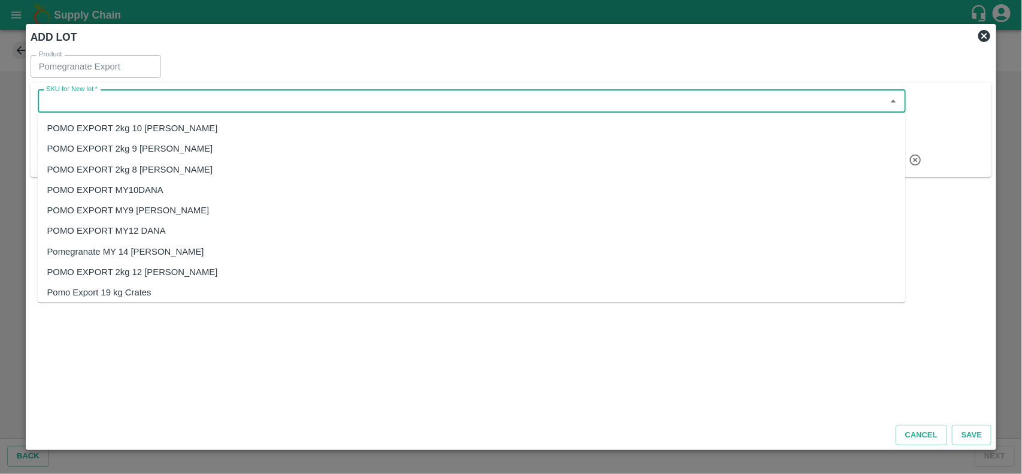
click at [84, 99] on input "SKU for New lot   *" at bounding box center [461, 101] width 841 height 16
click at [151, 226] on div "POMO EXPORT MY12 DANA" at bounding box center [106, 230] width 119 height 13
type input "POMO EXPORT MY12 DANA"
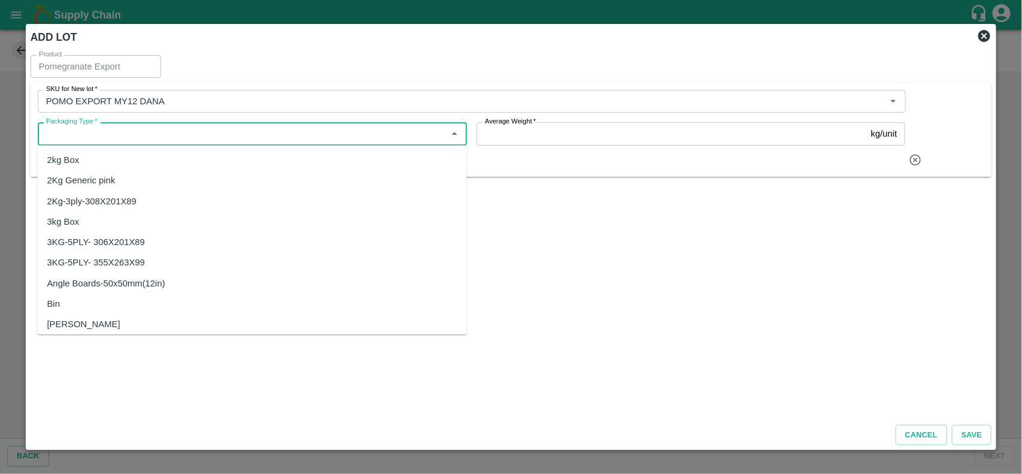
click at [93, 137] on input "Packaging Type   *" at bounding box center [242, 134] width 402 height 16
click at [77, 225] on div "3kg Box" at bounding box center [63, 221] width 32 height 13
type input "3kg Box"
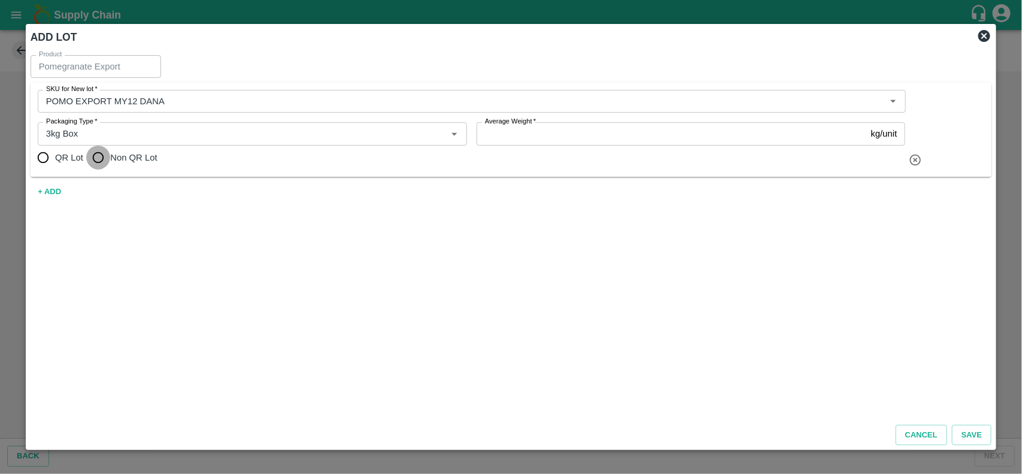
click at [103, 160] on input "Non QR Lot" at bounding box center [98, 157] width 24 height 24
radio input "true"
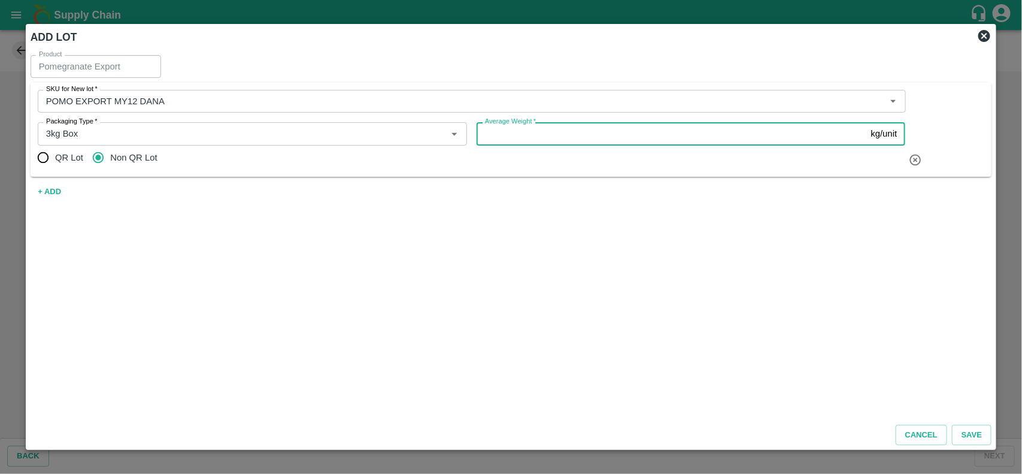
click at [524, 142] on input "Average Weight   *" at bounding box center [672, 133] width 390 height 23
type input "3"
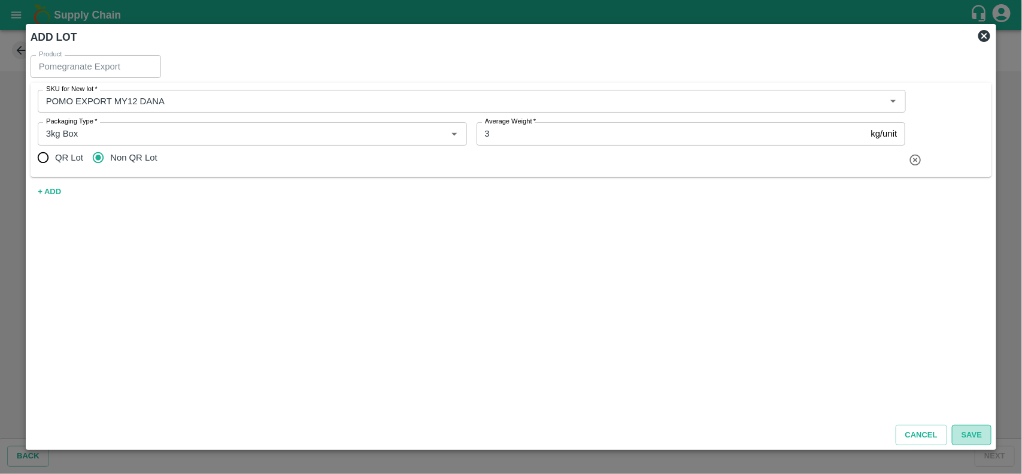
click at [970, 435] on button "Save" at bounding box center [972, 434] width 40 height 21
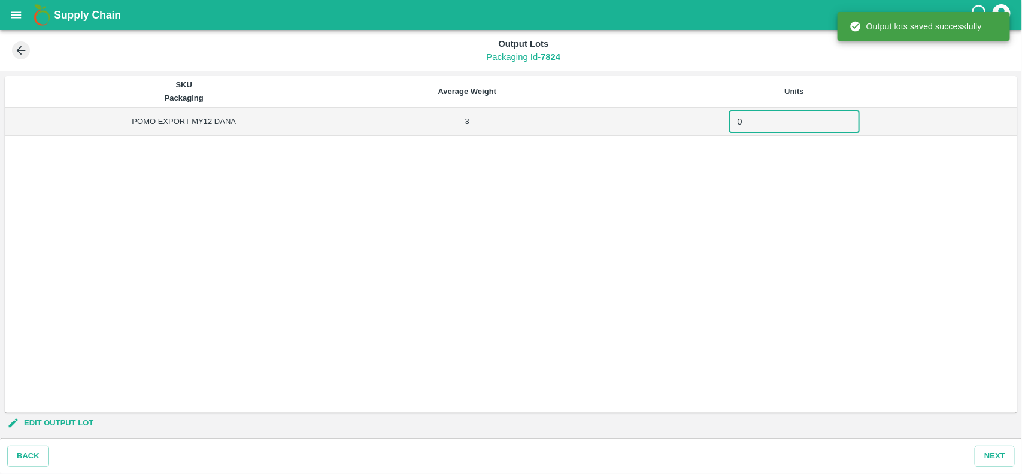
click at [775, 125] on input "0" at bounding box center [794, 121] width 131 height 23
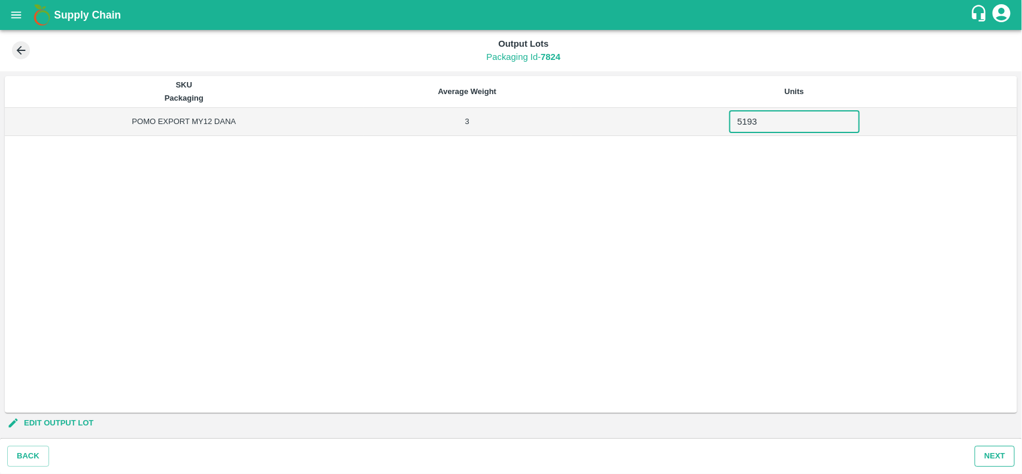
type input "5193"
click at [993, 456] on button "Next" at bounding box center [995, 455] width 40 height 21
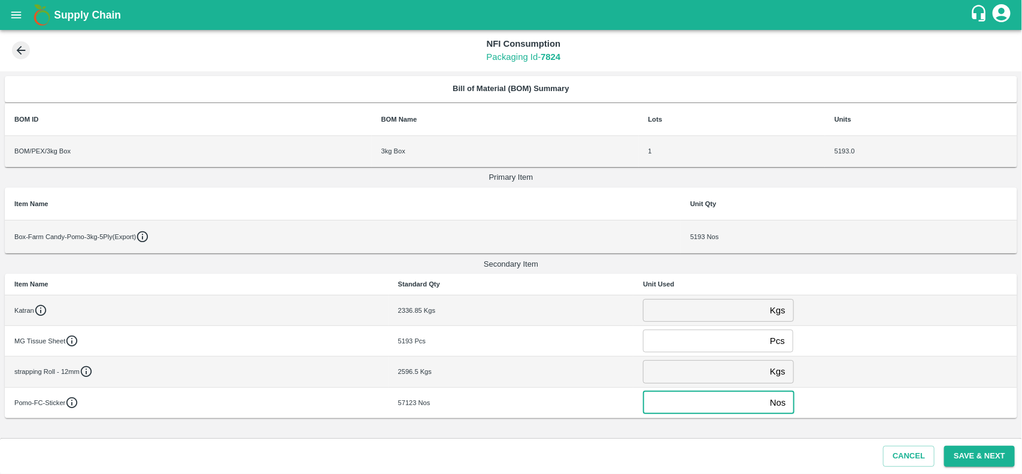
click at [677, 405] on input "number" at bounding box center [704, 402] width 122 height 23
type input "62326"
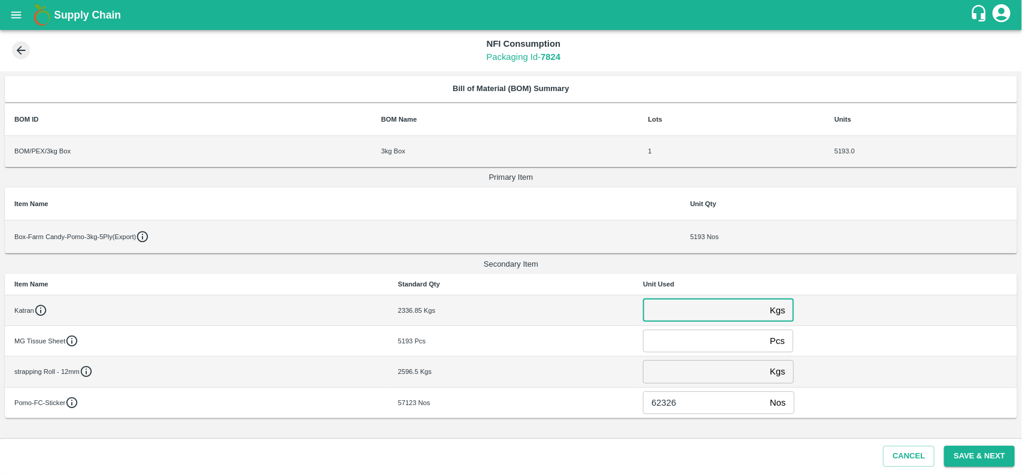
click at [693, 314] on input "number" at bounding box center [704, 310] width 122 height 23
type input "0"
click at [680, 347] on input "number" at bounding box center [704, 340] width 122 height 23
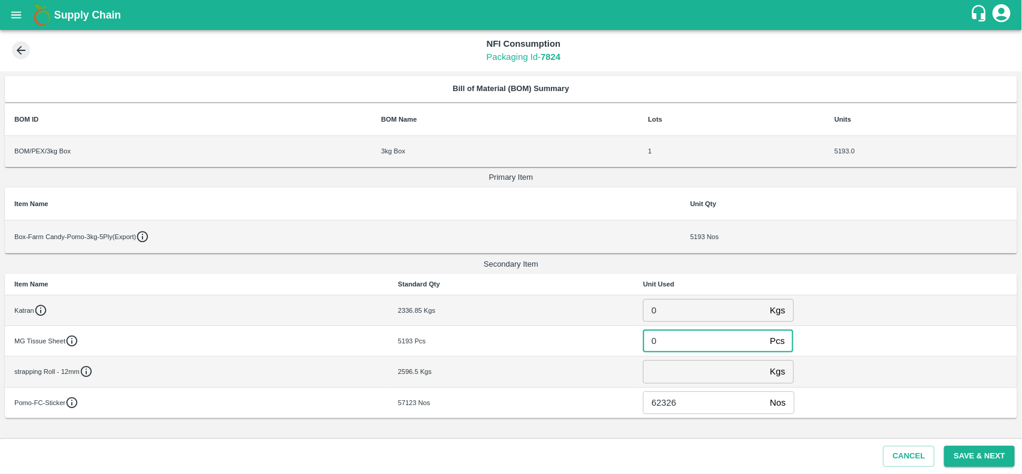
type input "0"
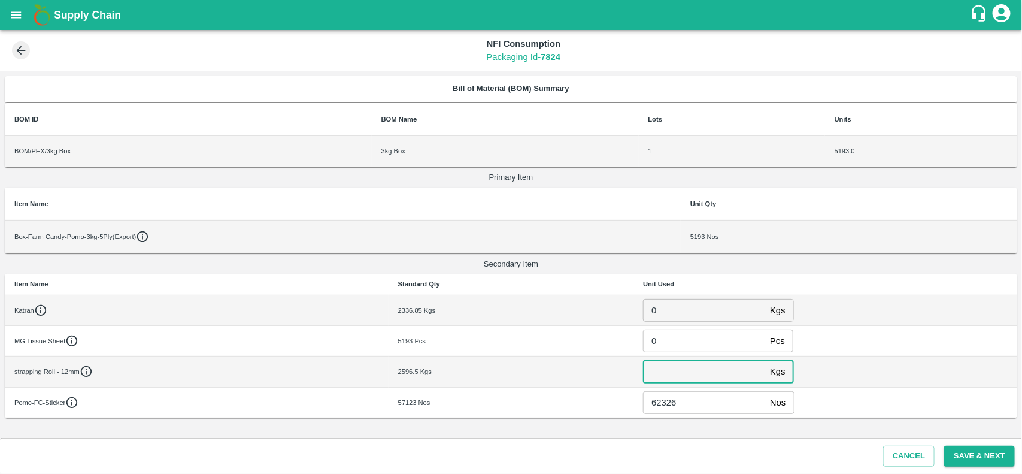
click at [681, 381] on input "number" at bounding box center [704, 371] width 122 height 23
type input "0"
click at [949, 453] on button "Save & Next" at bounding box center [979, 455] width 71 height 21
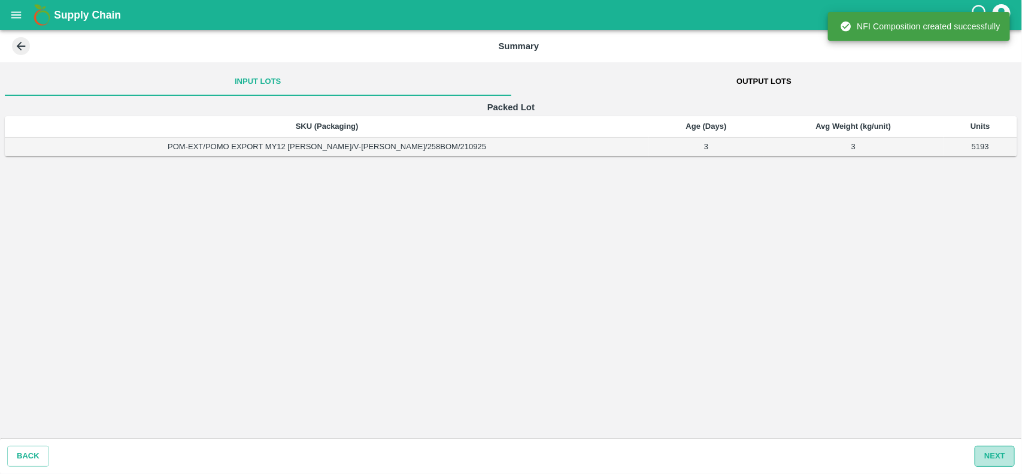
click at [1001, 453] on button "Next" at bounding box center [995, 455] width 40 height 21
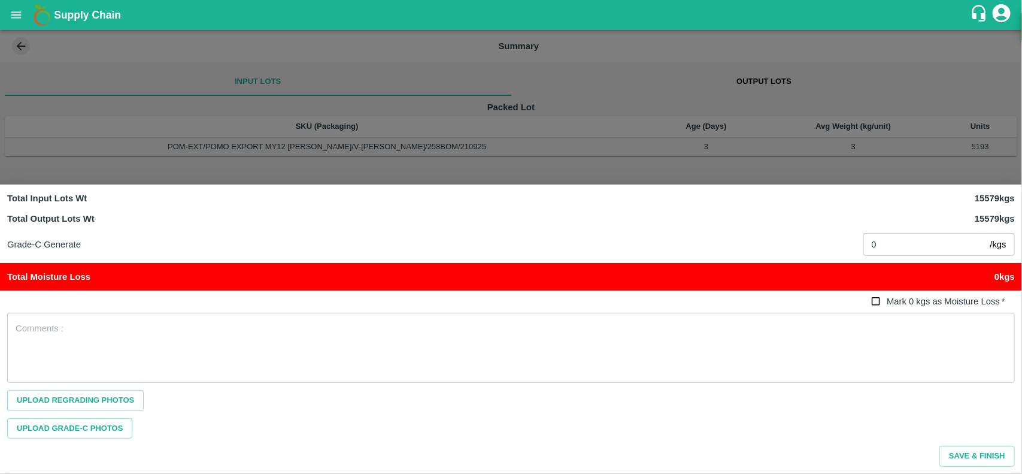
click at [874, 303] on input "Mark 0 kgs as Moisture Loss   *" at bounding box center [876, 301] width 22 height 22
checkbox input "true"
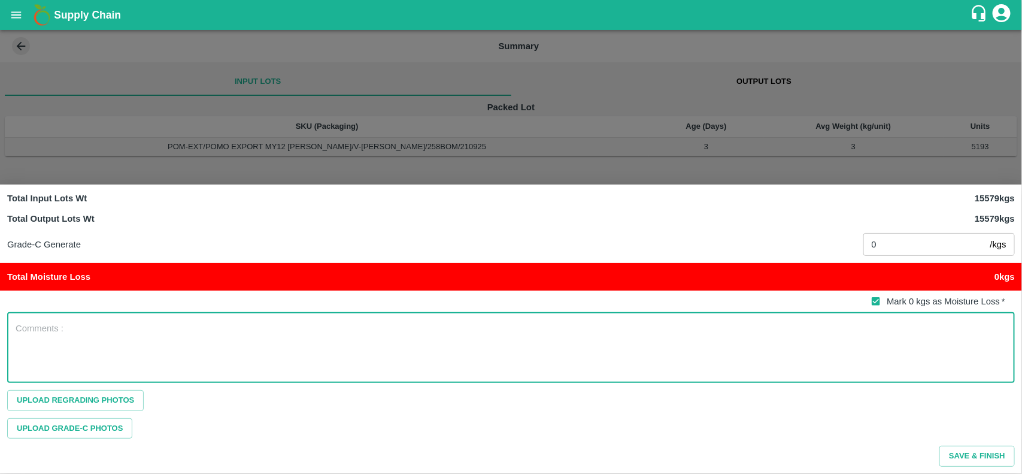
click at [705, 346] on textarea at bounding box center [511, 347] width 991 height 50
type textarea "NA"
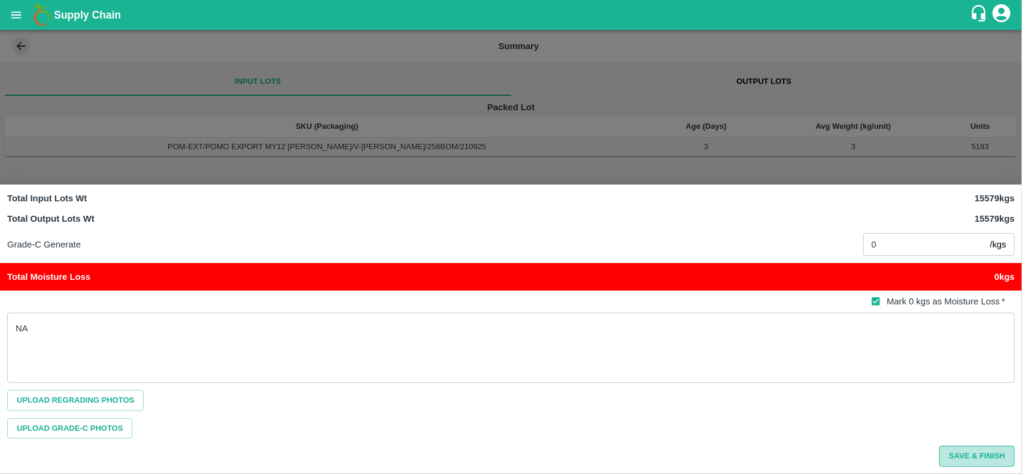
click at [958, 456] on button "Save & Finish" at bounding box center [976, 455] width 75 height 21
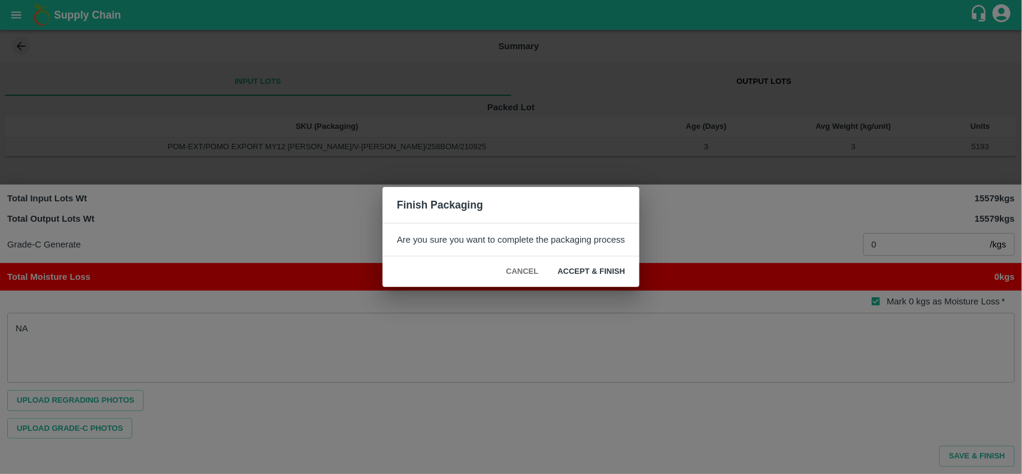
click at [592, 267] on button "ACCEPT & FINISH" at bounding box center [591, 271] width 87 height 21
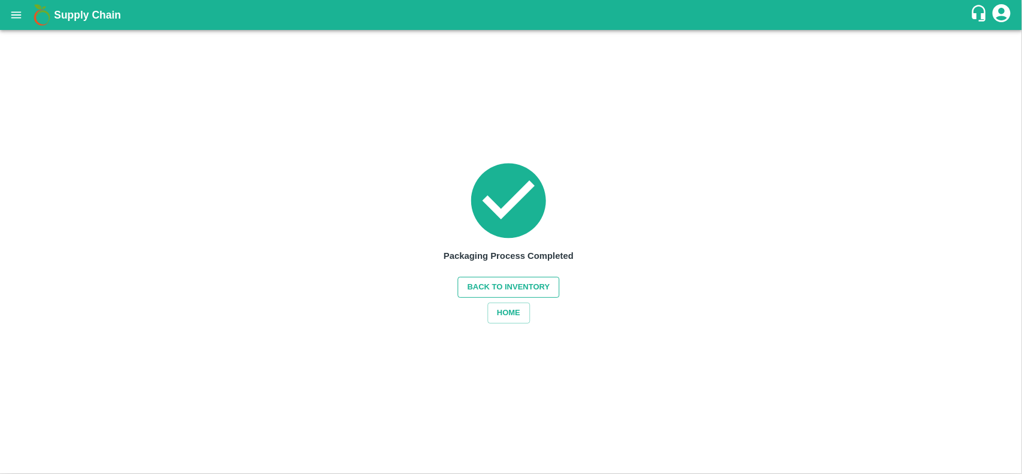
click at [513, 290] on button "Back to Inventory" at bounding box center [509, 287] width 102 height 21
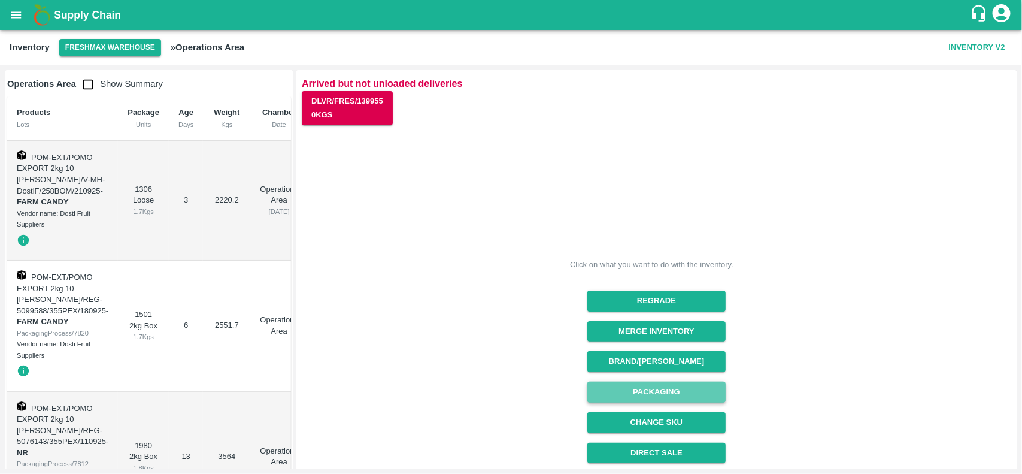
click at [675, 393] on button "Packaging" at bounding box center [656, 391] width 138 height 21
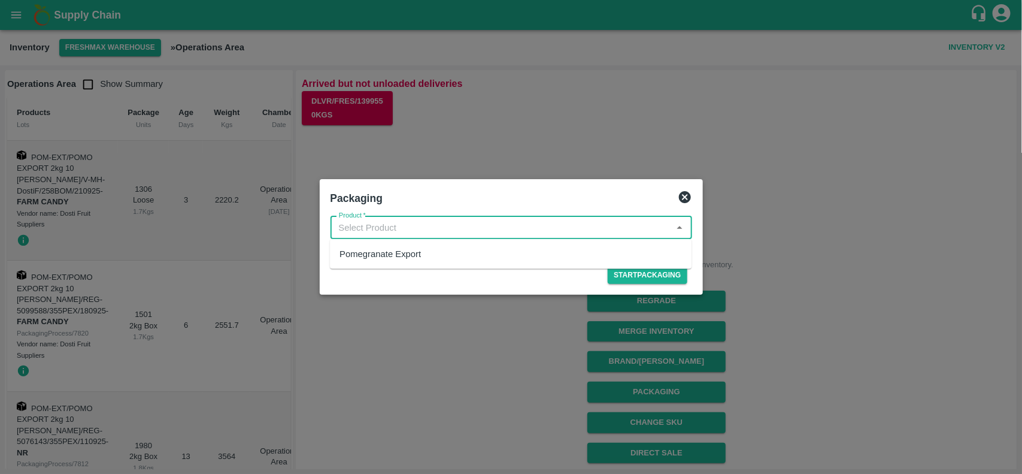
click at [614, 228] on input "Product   *" at bounding box center [501, 228] width 335 height 16
click at [465, 250] on div "Pomegranate Export" at bounding box center [511, 254] width 362 height 20
type input "Pomegranate Export"
click at [633, 274] on button "Start Packaging" at bounding box center [647, 274] width 79 height 17
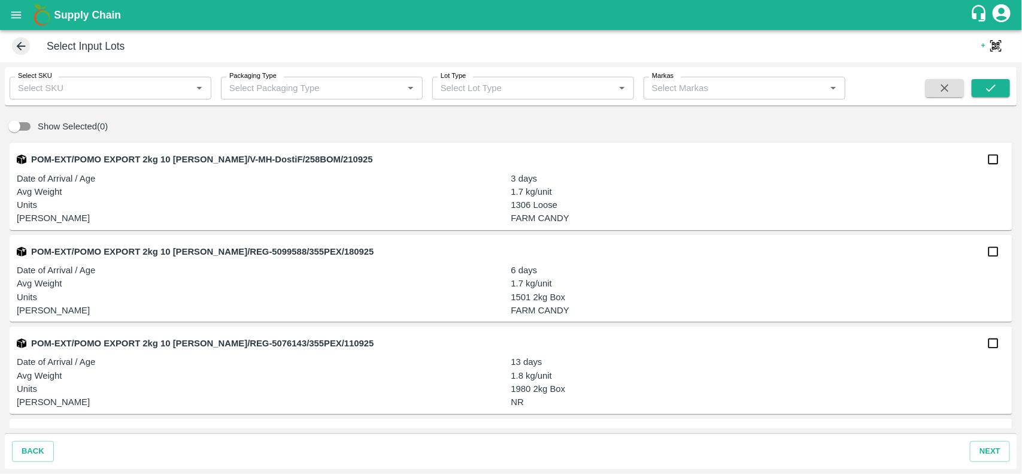
click at [1009, 208] on div "POM-EXT/POMO EXPORT 2kg 10 DANA/V-MH-DostiF/258BOM/210925 Date of Arrival / Age…" at bounding box center [511, 185] width 1003 height 87
